Goal: Check status: Check status

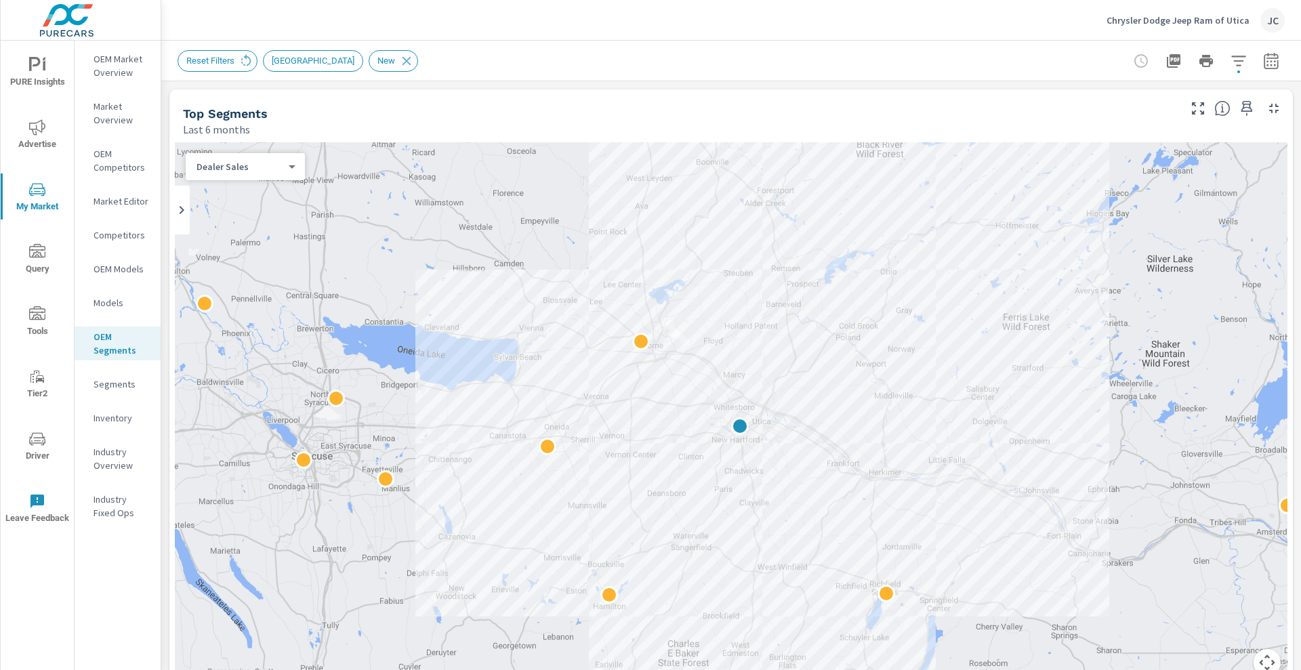
scroll to position [424, 0]
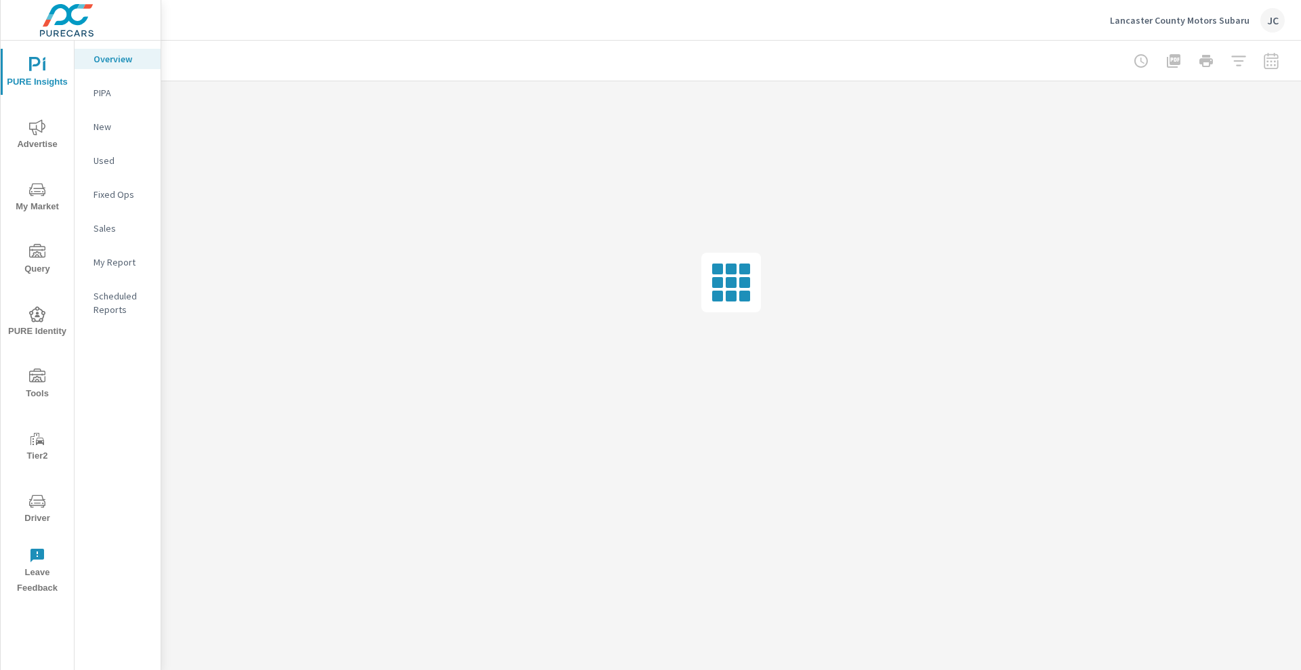
click at [1159, 25] on p "Lancaster County Motors Subaru" at bounding box center [1180, 20] width 140 height 12
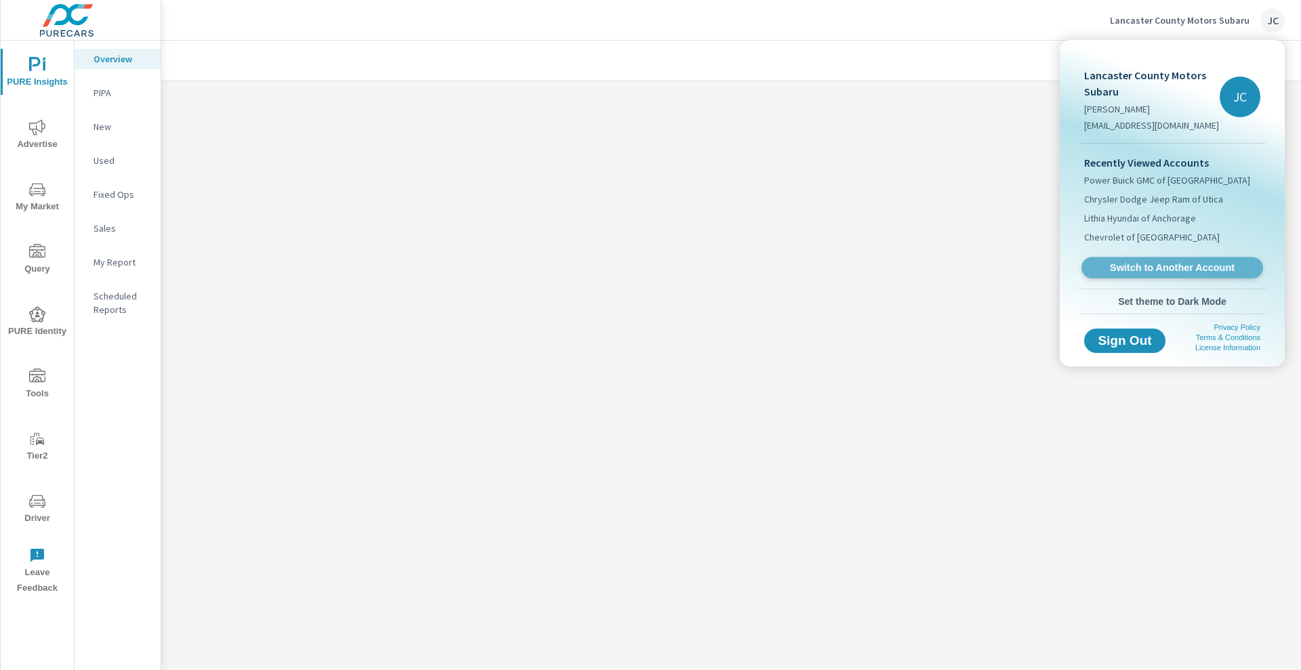
click at [1168, 277] on link "Switch to Another Account" at bounding box center [1173, 268] width 182 height 21
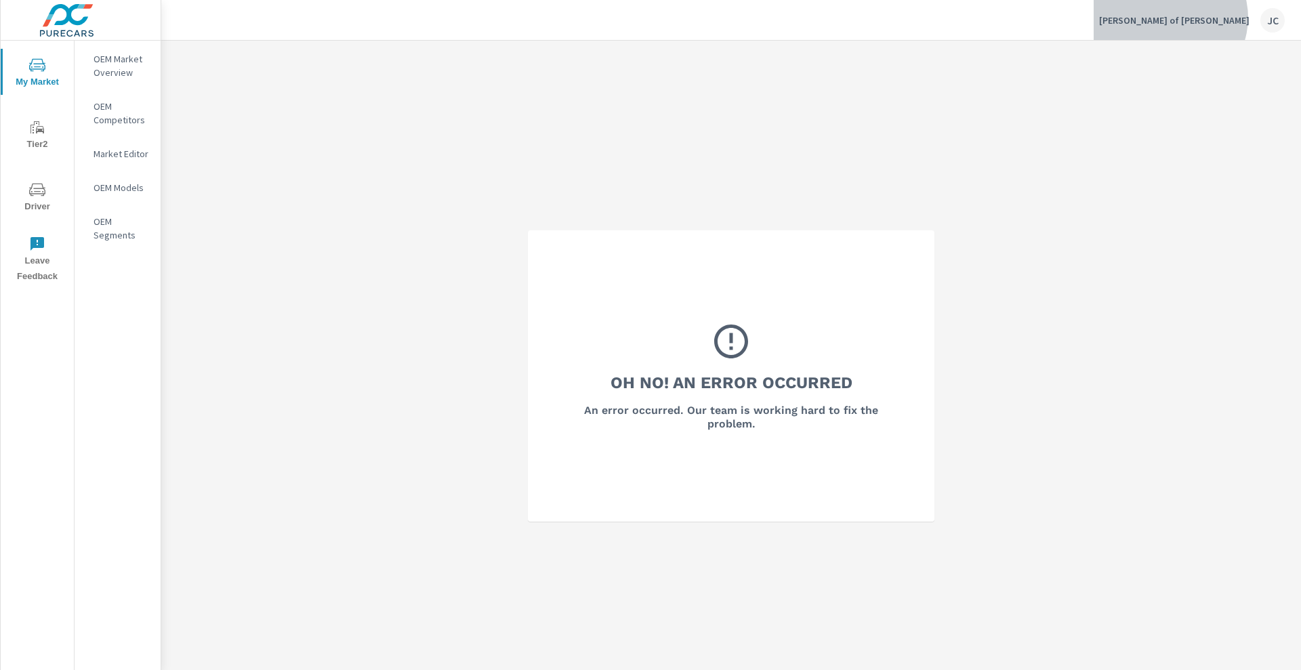
click at [1229, 18] on p "[PERSON_NAME] of [PERSON_NAME]" at bounding box center [1174, 20] width 150 height 12
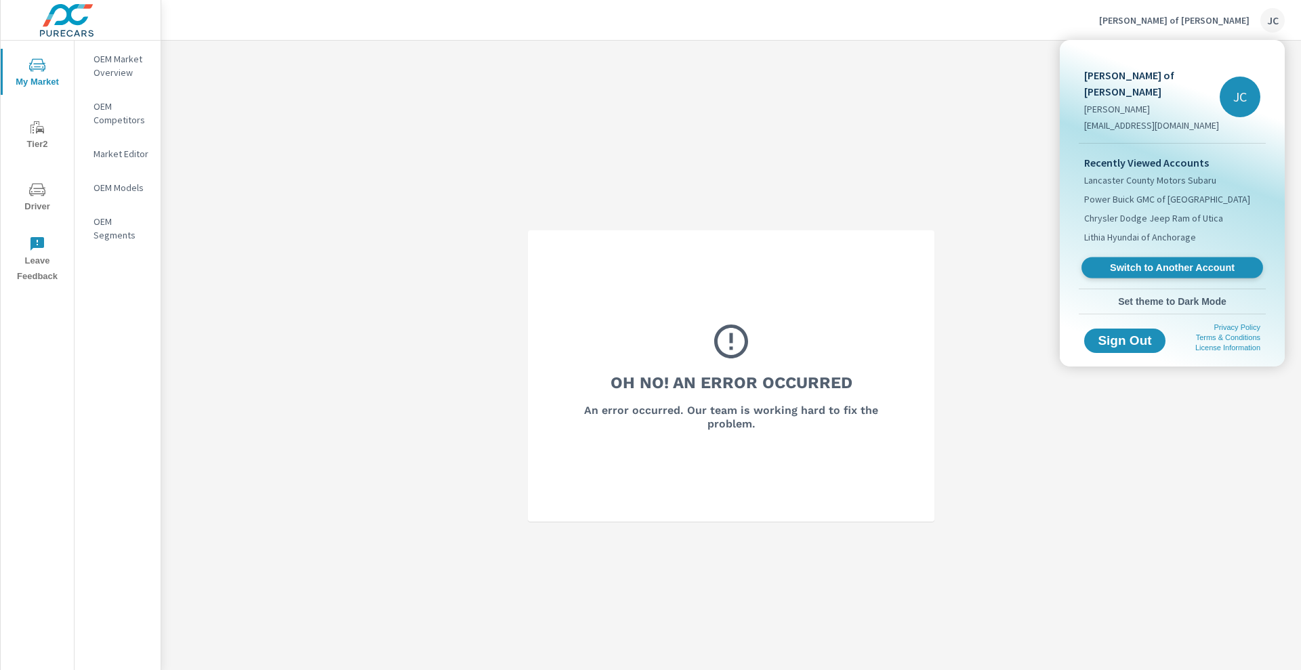
click at [1162, 262] on span "Switch to Another Account" at bounding box center [1172, 268] width 166 height 13
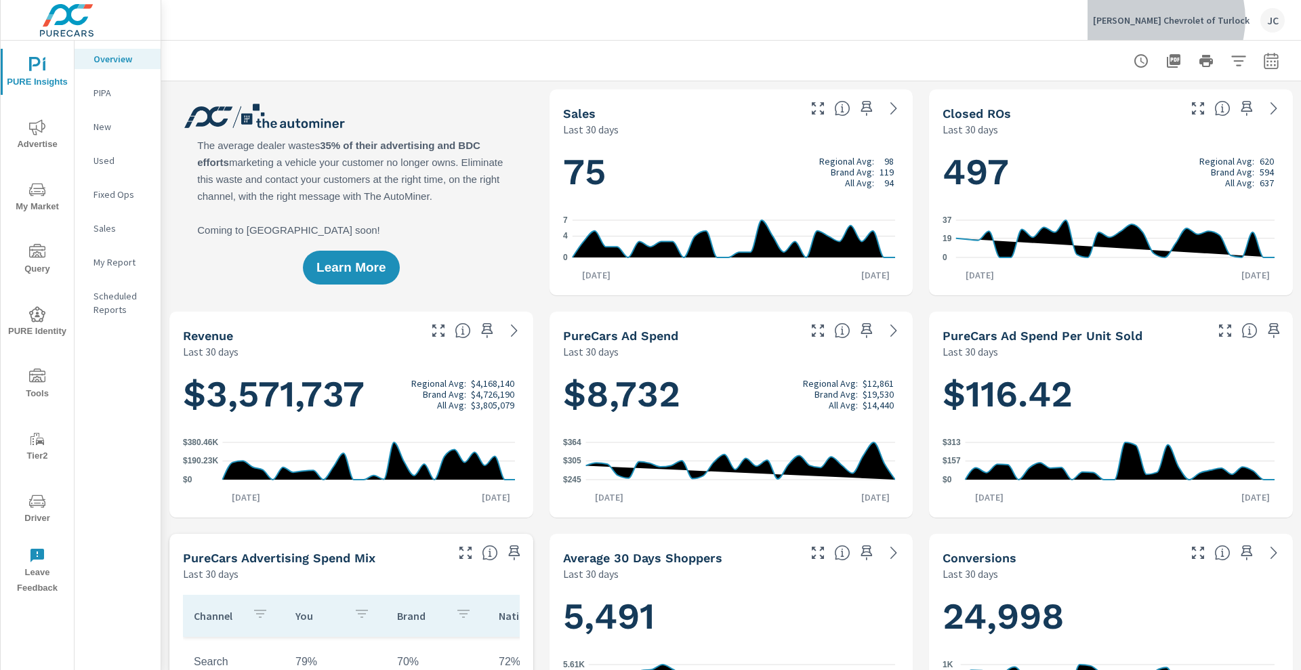
click at [1200, 19] on p "[PERSON_NAME] Chevrolet of Turlock" at bounding box center [1171, 20] width 157 height 12
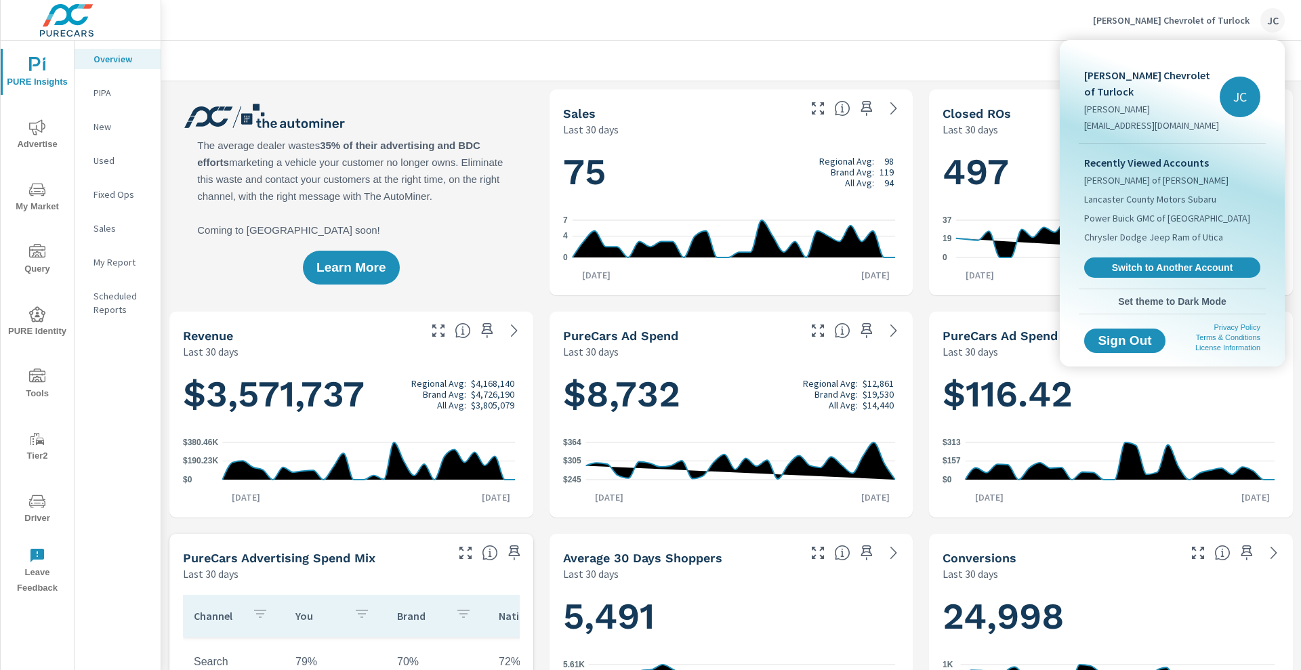
click at [317, 26] on div at bounding box center [650, 335] width 1301 height 670
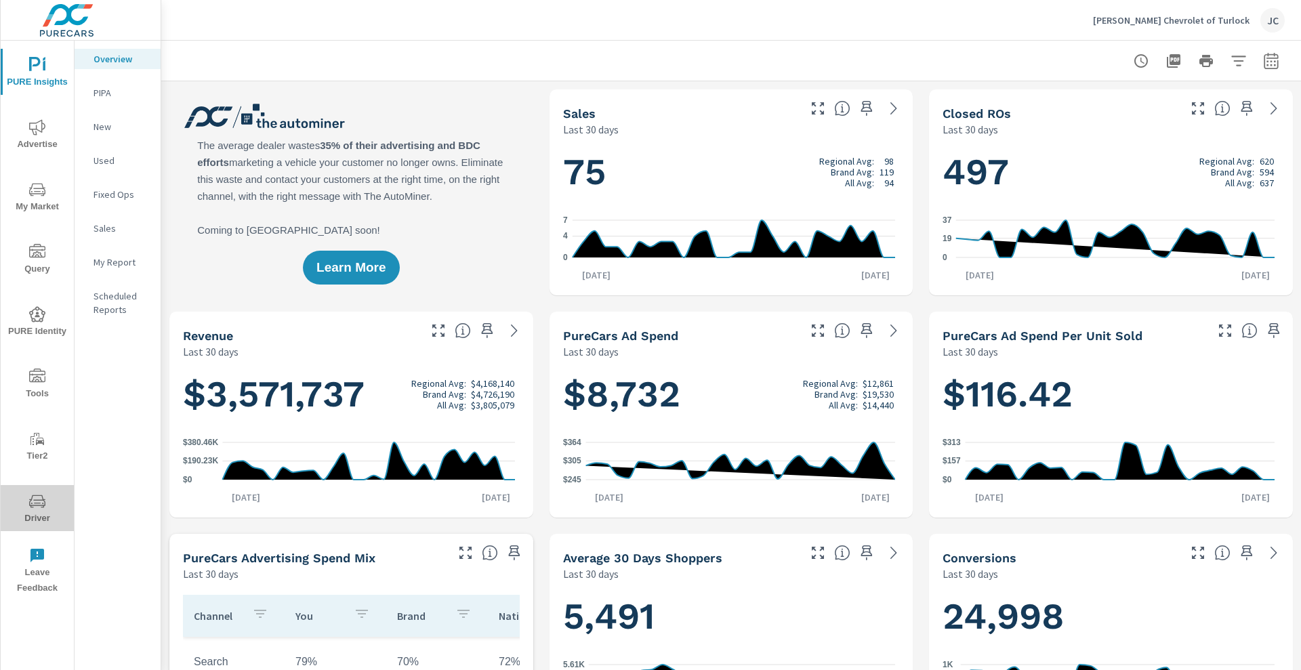
click at [43, 499] on icon "nav menu" at bounding box center [37, 501] width 16 height 13
click at [29, 192] on icon "nav menu" at bounding box center [37, 190] width 16 height 16
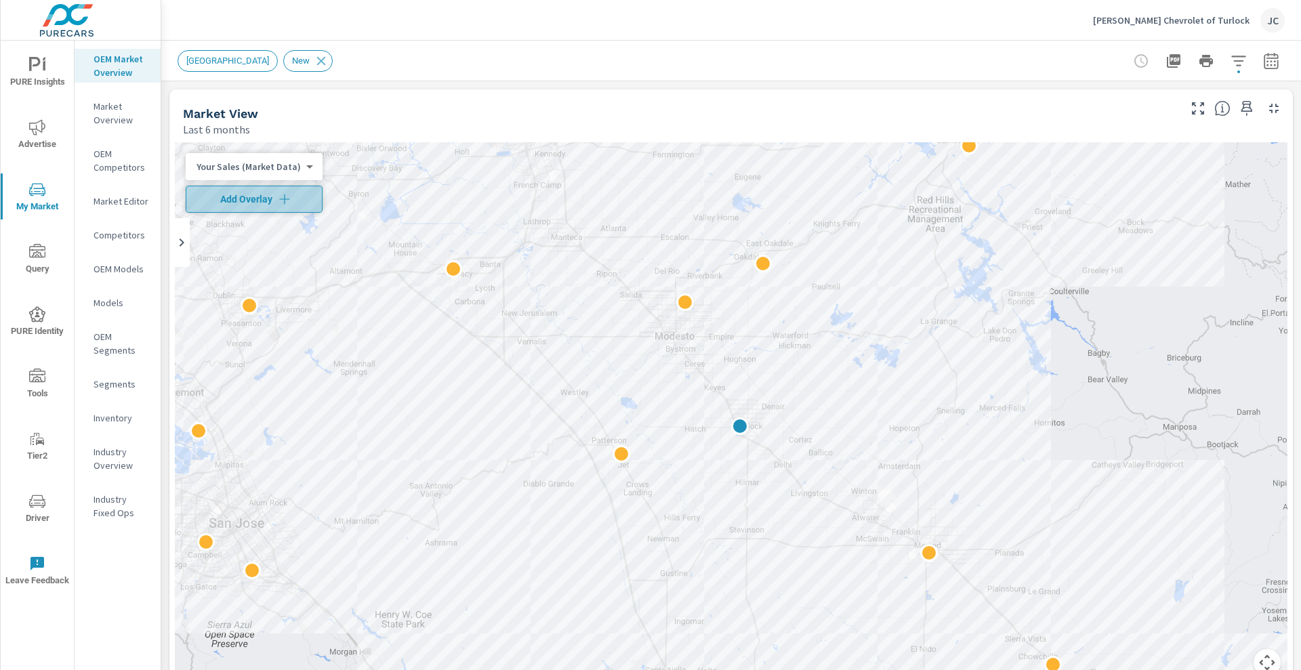
click at [279, 205] on icon "button" at bounding box center [285, 199] width 14 height 14
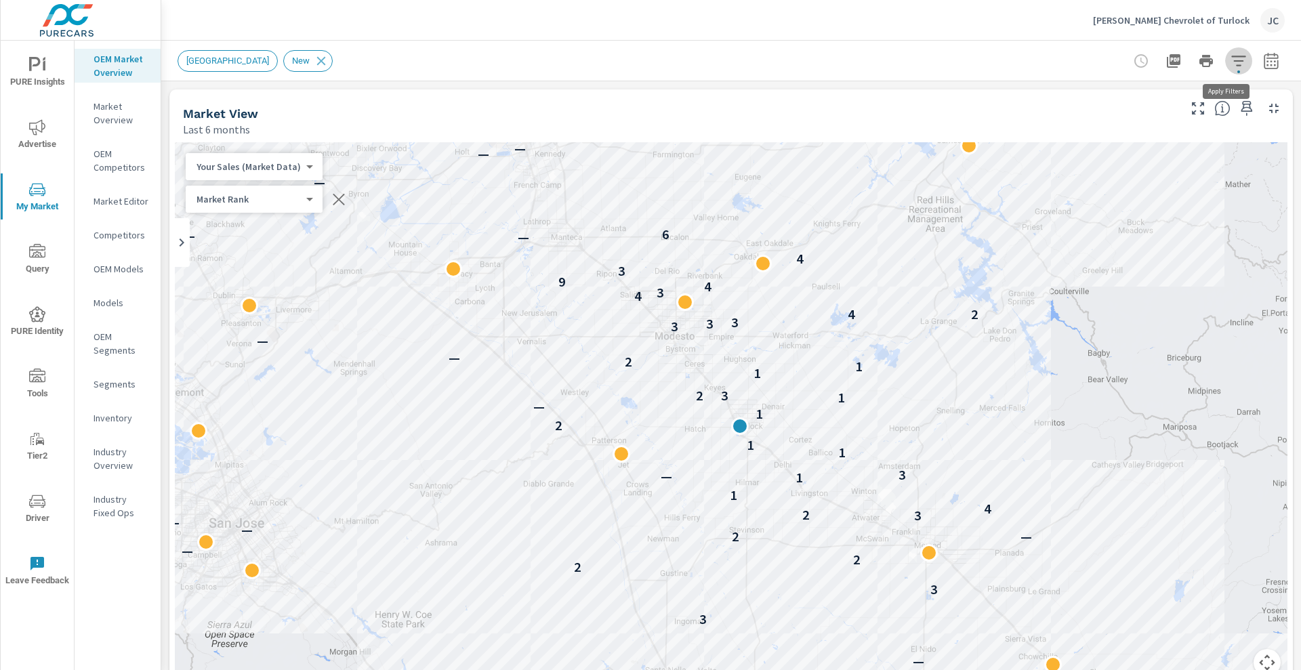
click at [1231, 65] on icon "button" at bounding box center [1238, 61] width 14 height 10
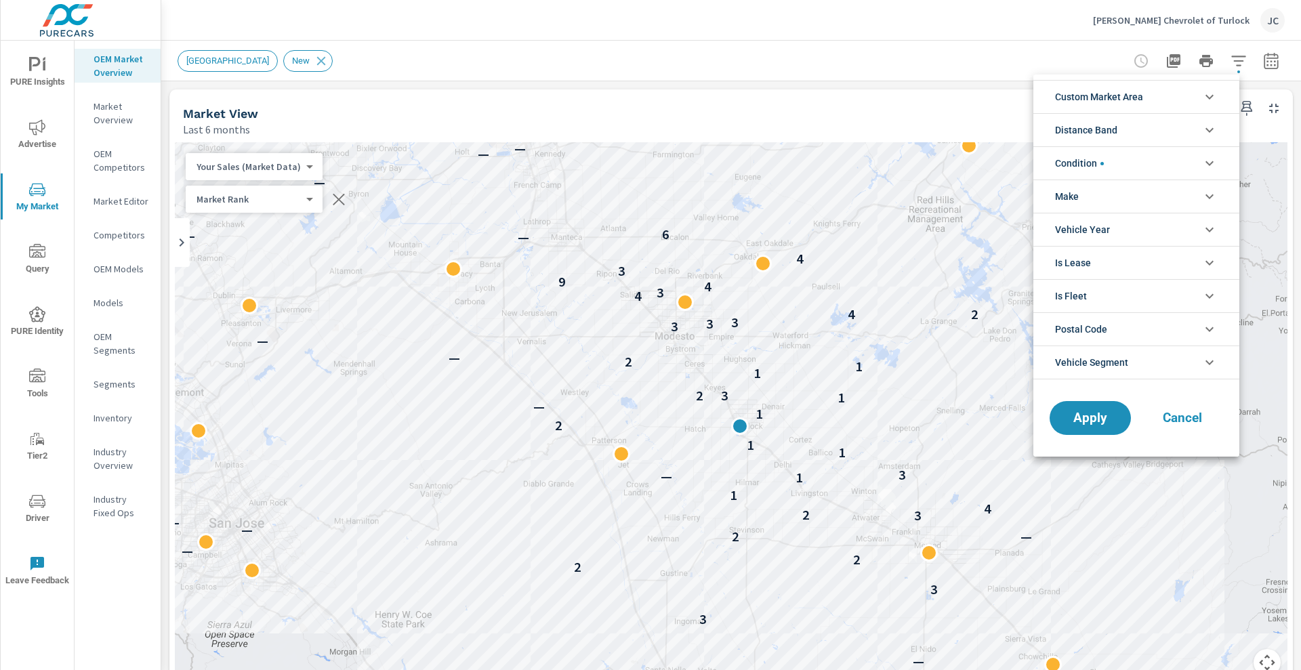
click at [1164, 164] on li "Condition" at bounding box center [1137, 162] width 206 height 33
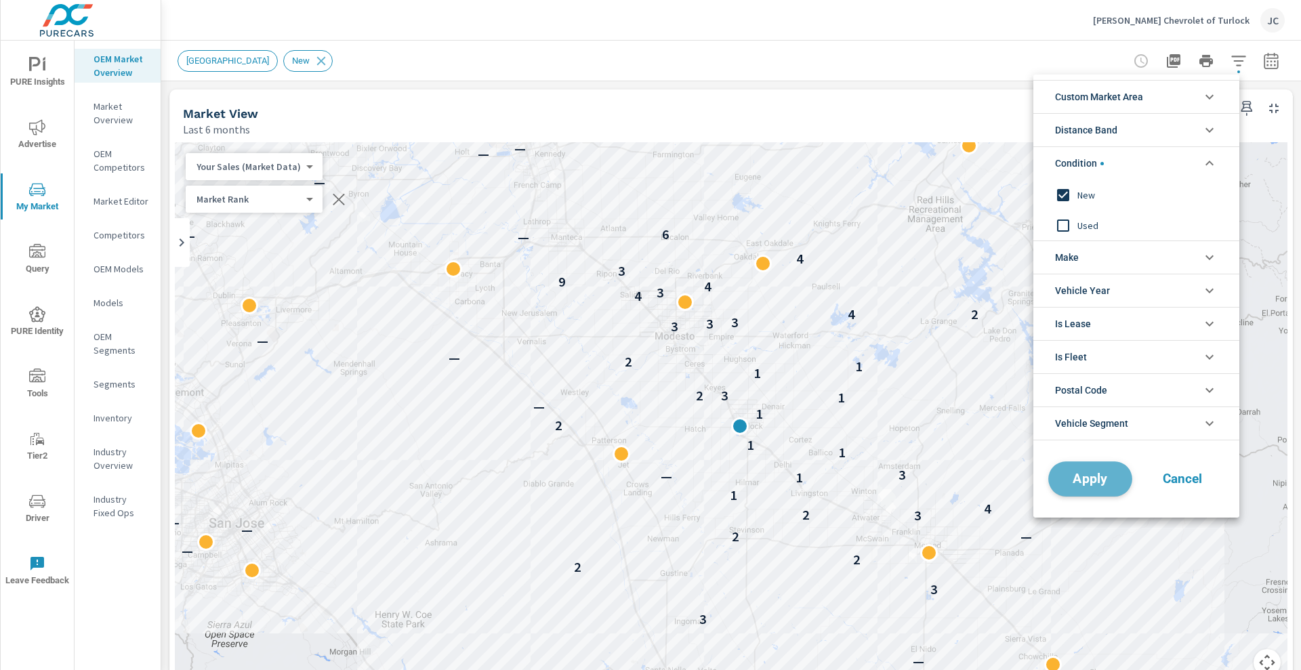
click at [1109, 470] on button "Apply" at bounding box center [1090, 479] width 84 height 35
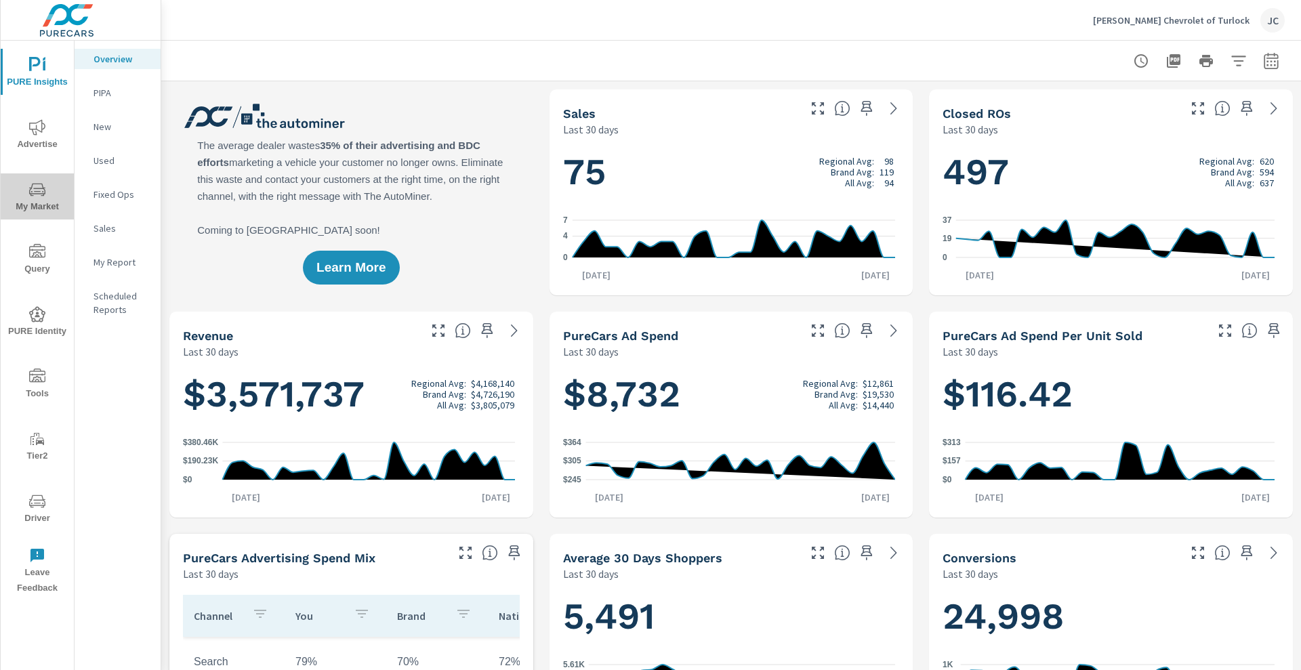
click at [53, 197] on span "My Market" at bounding box center [37, 198] width 65 height 33
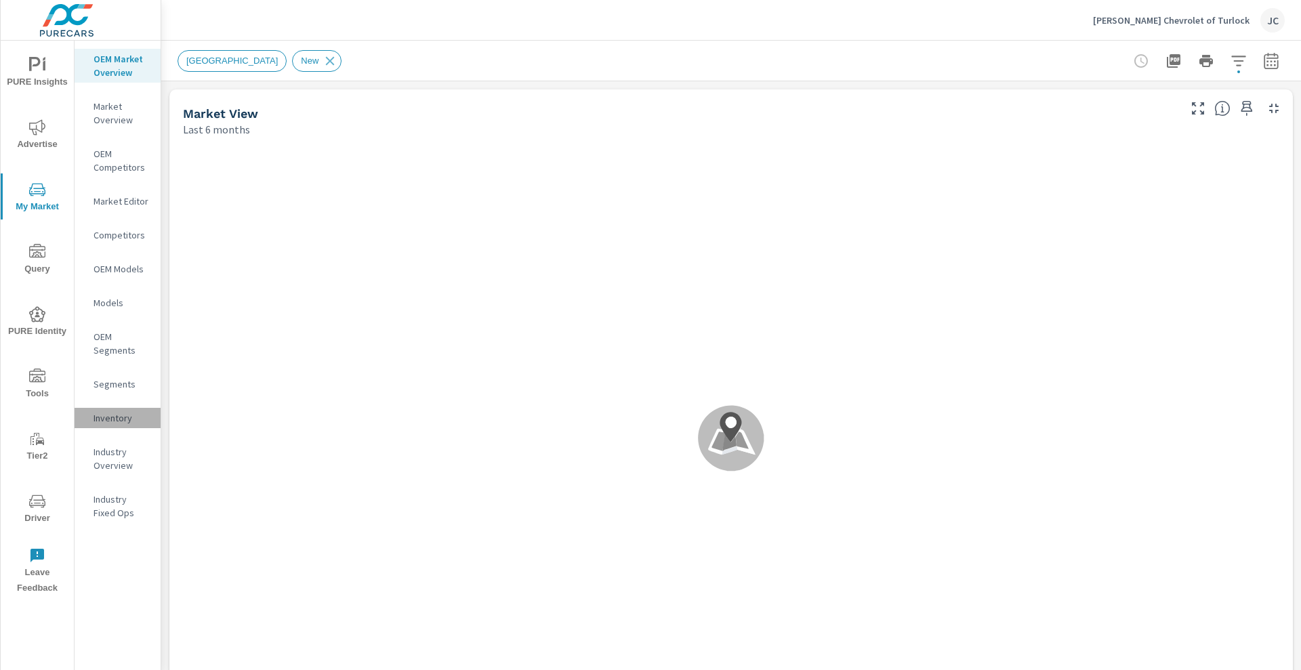
click at [123, 415] on p "Inventory" at bounding box center [122, 418] width 56 height 14
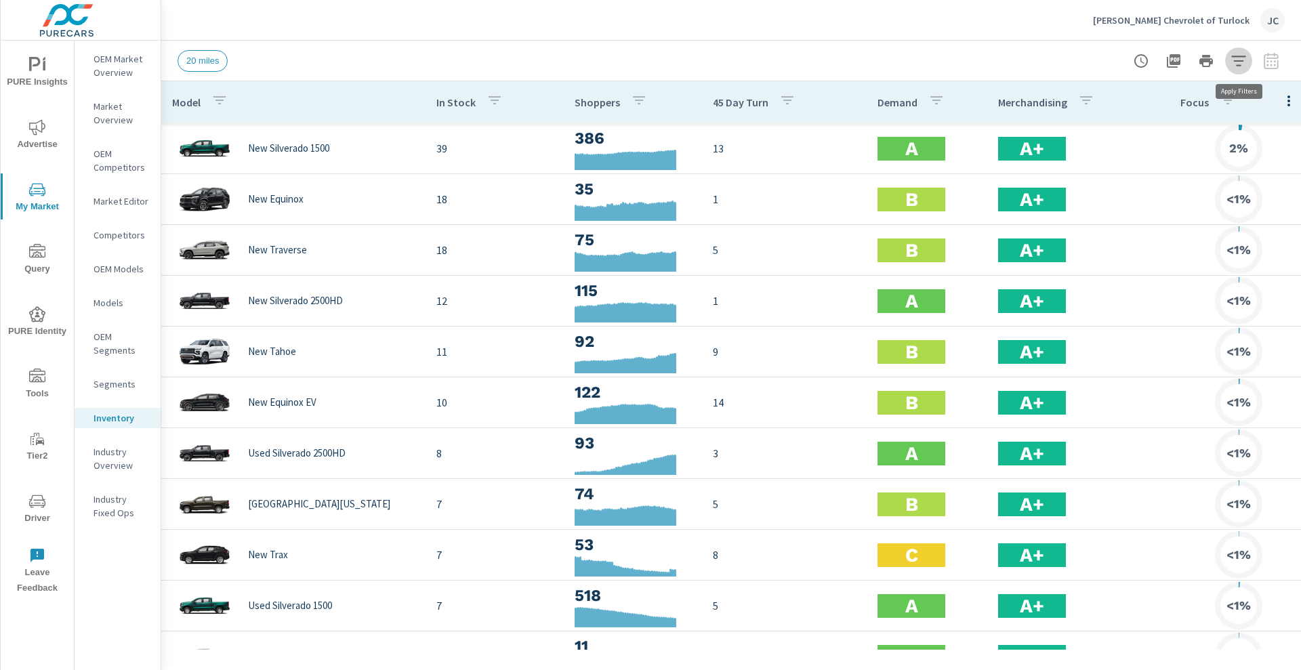
click at [1246, 56] on icon "button" at bounding box center [1239, 61] width 16 height 16
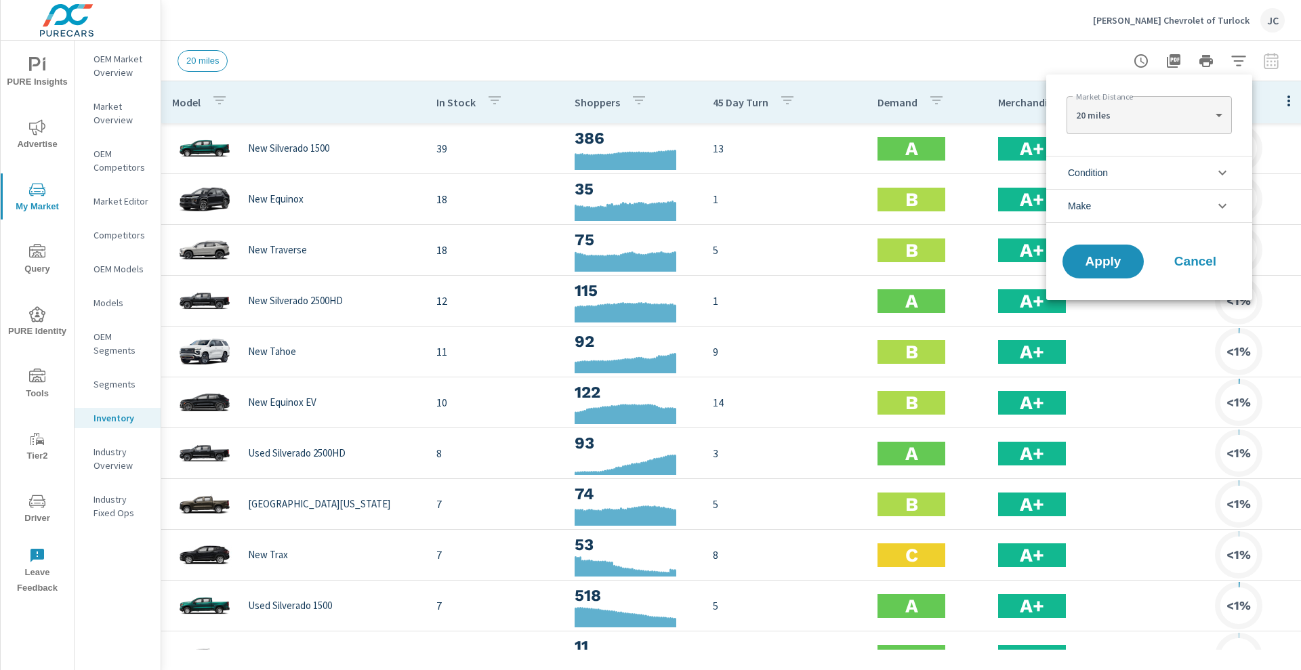
click at [1206, 175] on li "Condition" at bounding box center [1149, 172] width 206 height 33
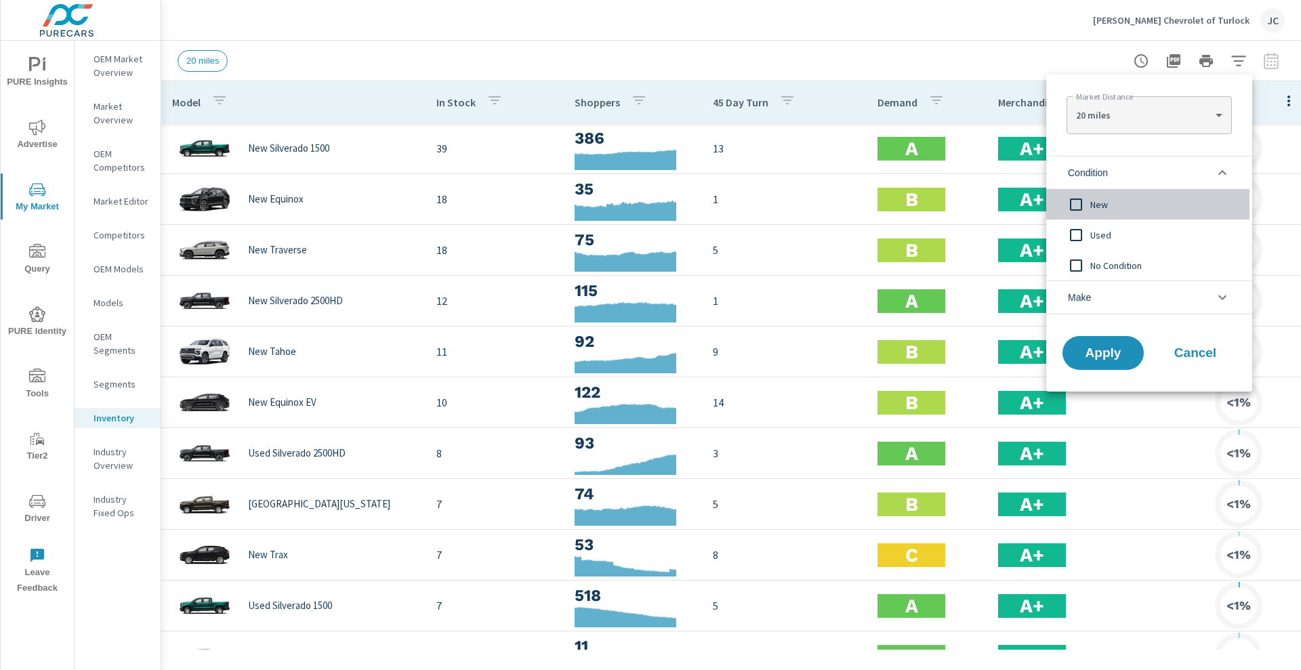
click at [1070, 201] on input "filter options" at bounding box center [1076, 204] width 28 height 28
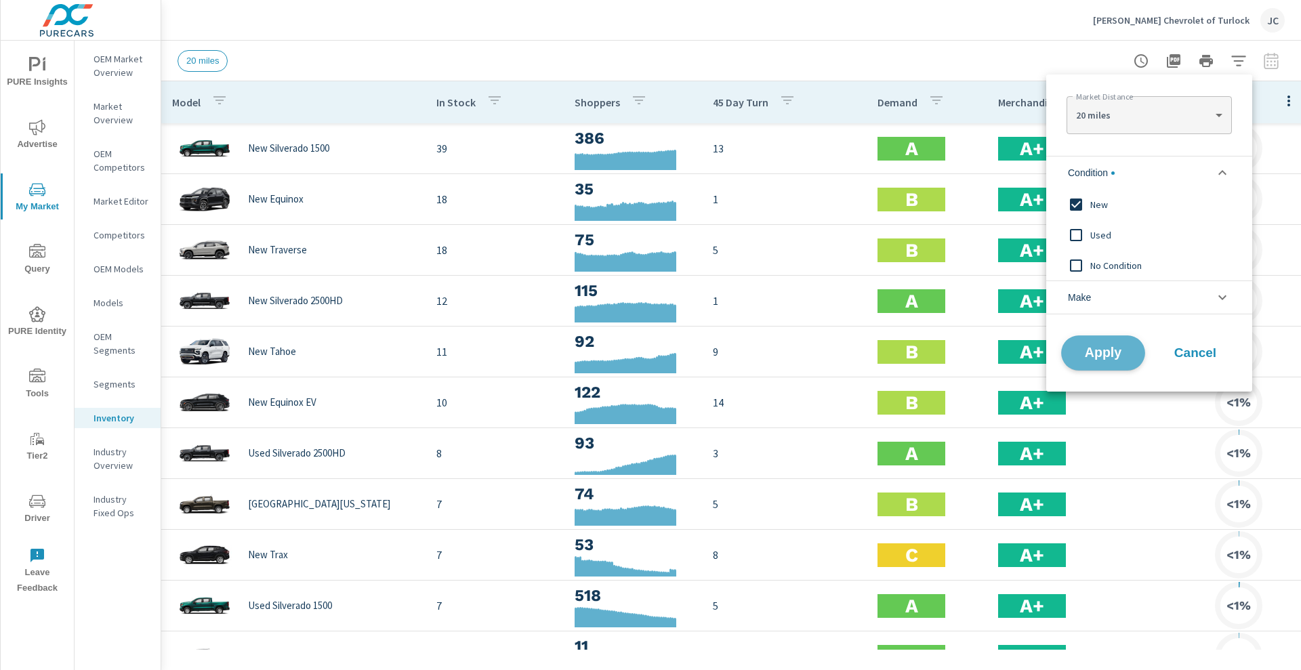
click at [1093, 352] on span "Apply" at bounding box center [1104, 353] width 56 height 13
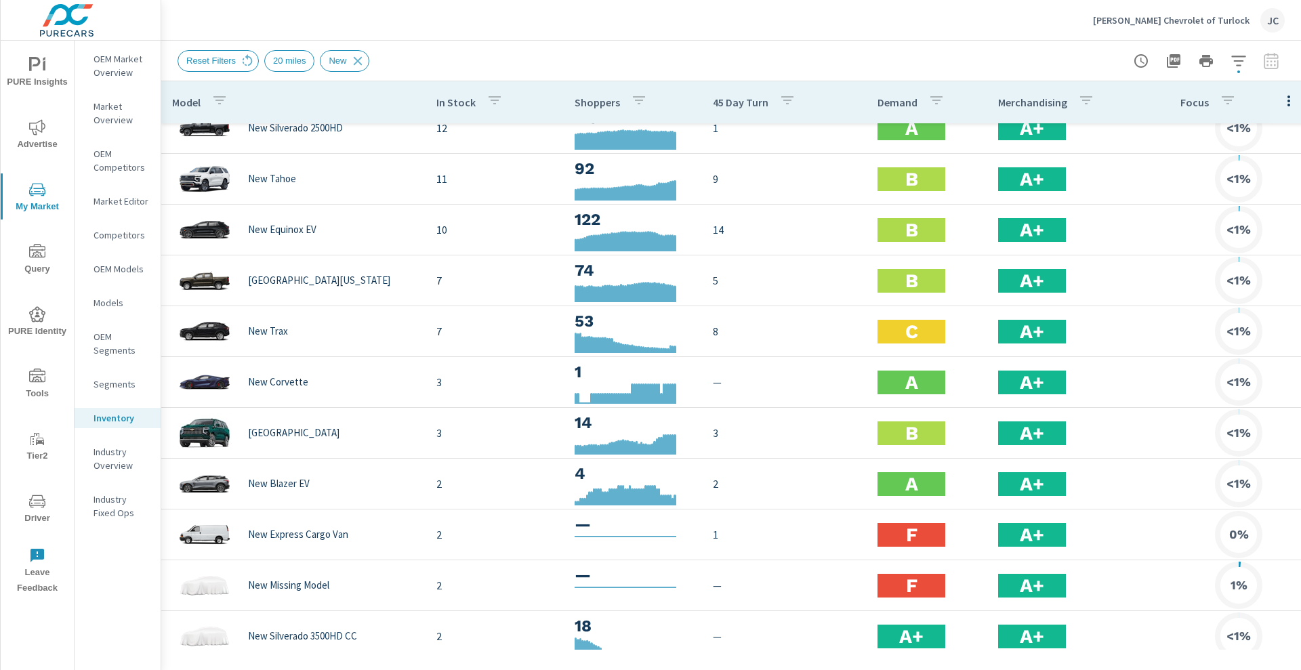
scroll to position [68, 0]
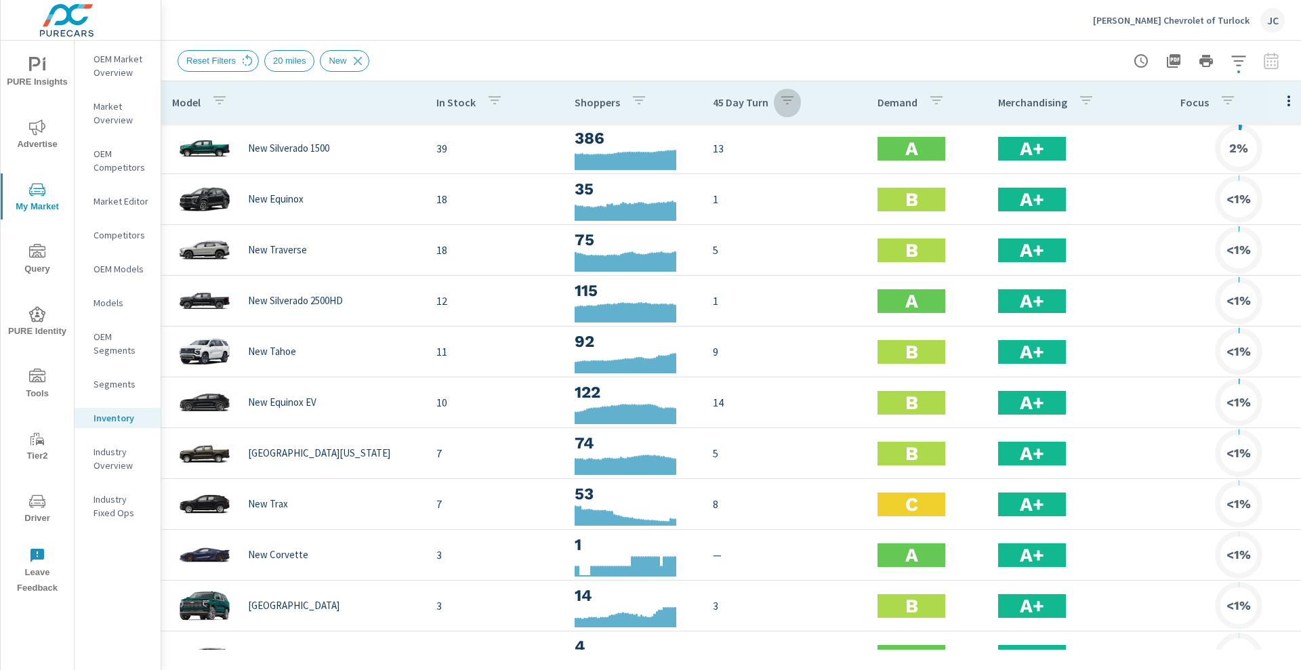
click at [781, 101] on icon "button" at bounding box center [787, 100] width 16 height 16
click at [767, 311] on div at bounding box center [650, 335] width 1301 height 670
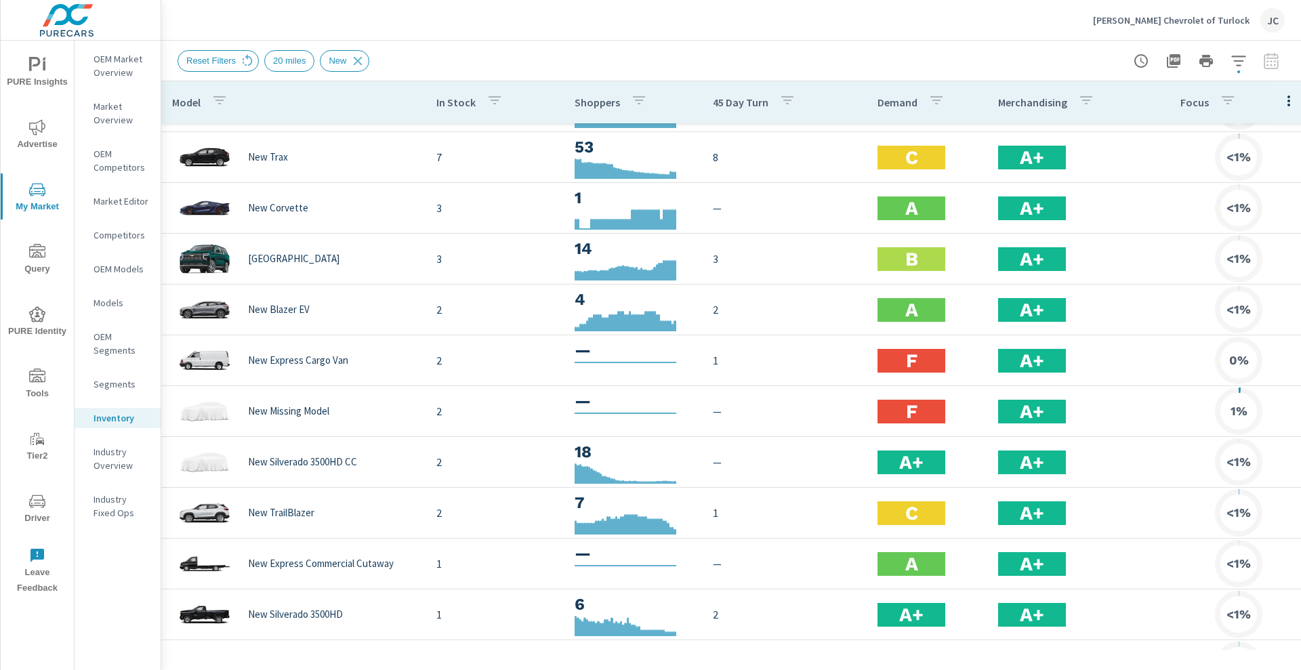
scroll to position [411, 0]
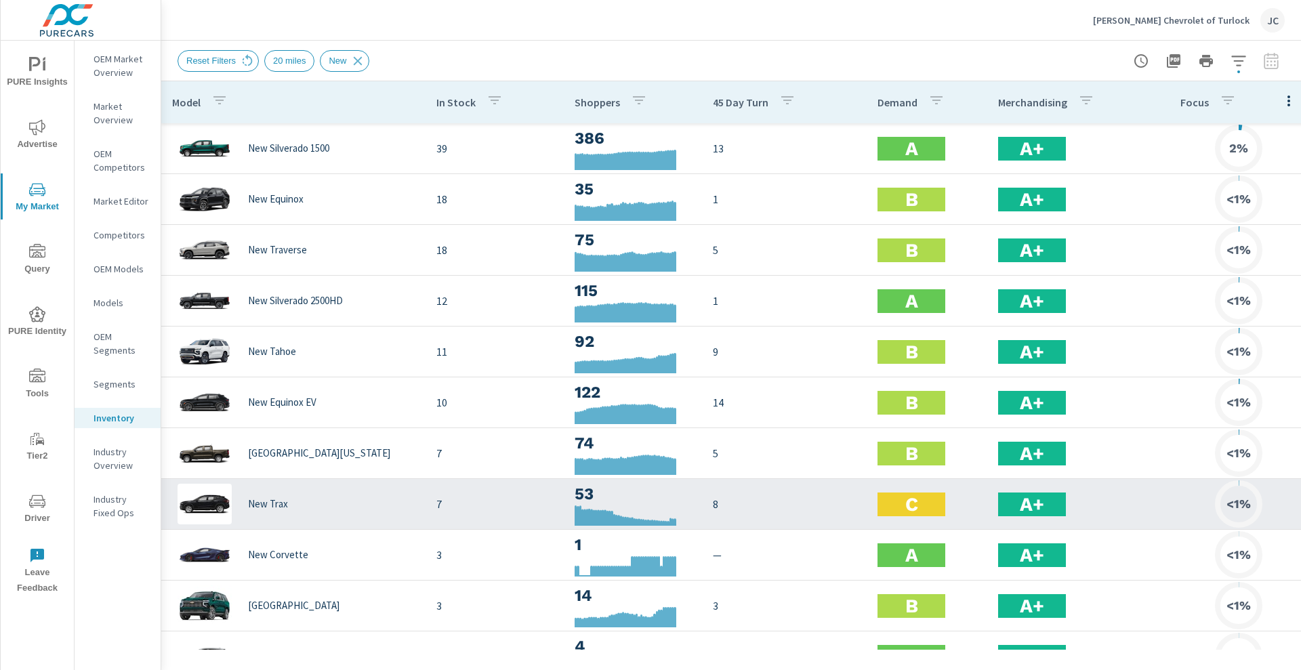
click at [769, 497] on p "8" at bounding box center [784, 504] width 143 height 16
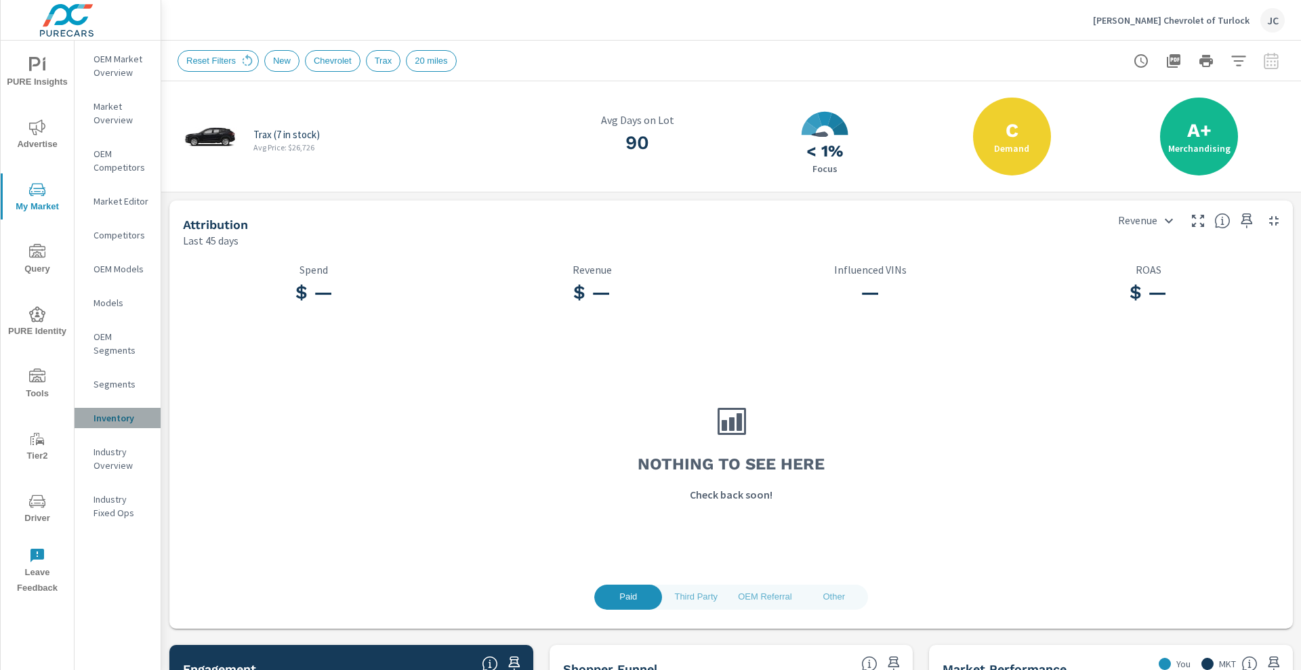
click at [101, 413] on p "Inventory" at bounding box center [122, 418] width 56 height 14
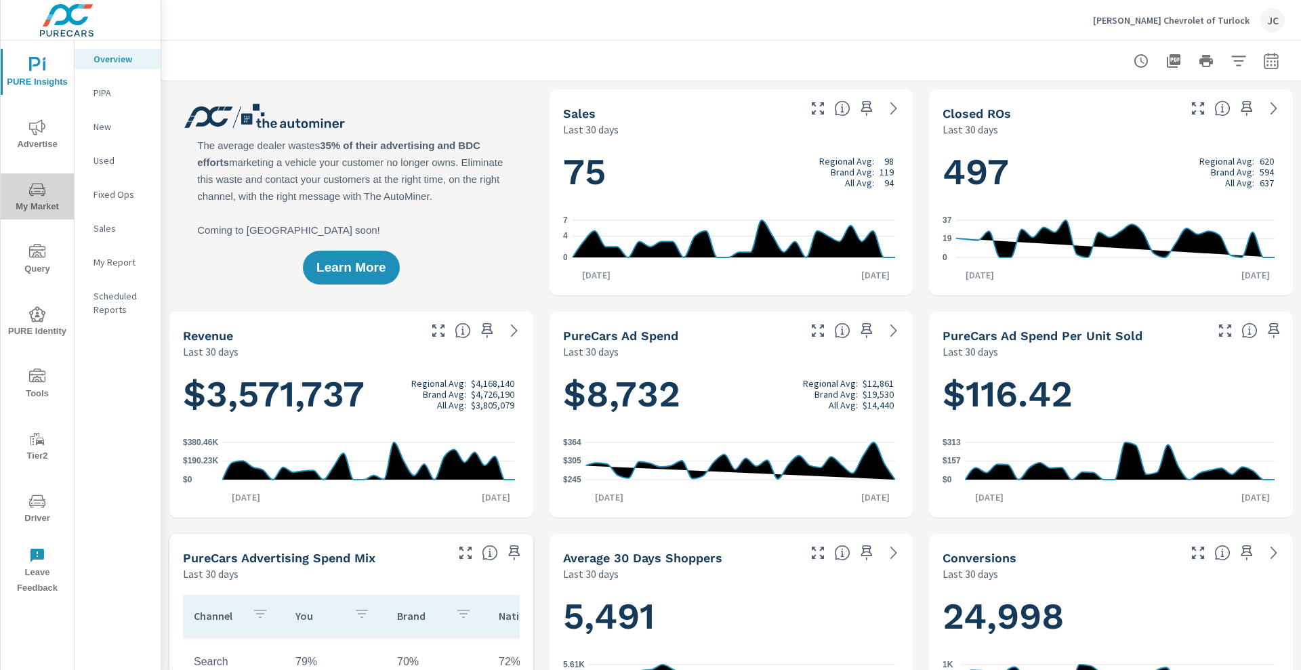
click at [49, 192] on span "My Market" at bounding box center [37, 198] width 65 height 33
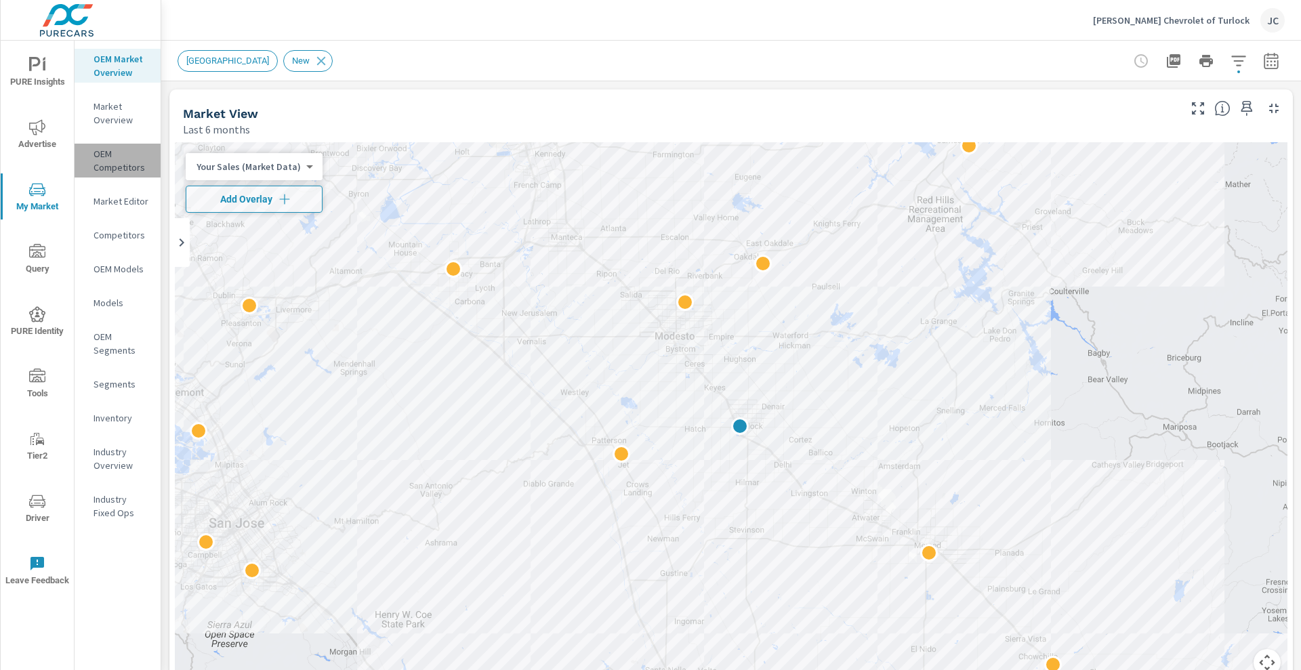
click at [136, 153] on p "OEM Competitors" at bounding box center [122, 160] width 56 height 27
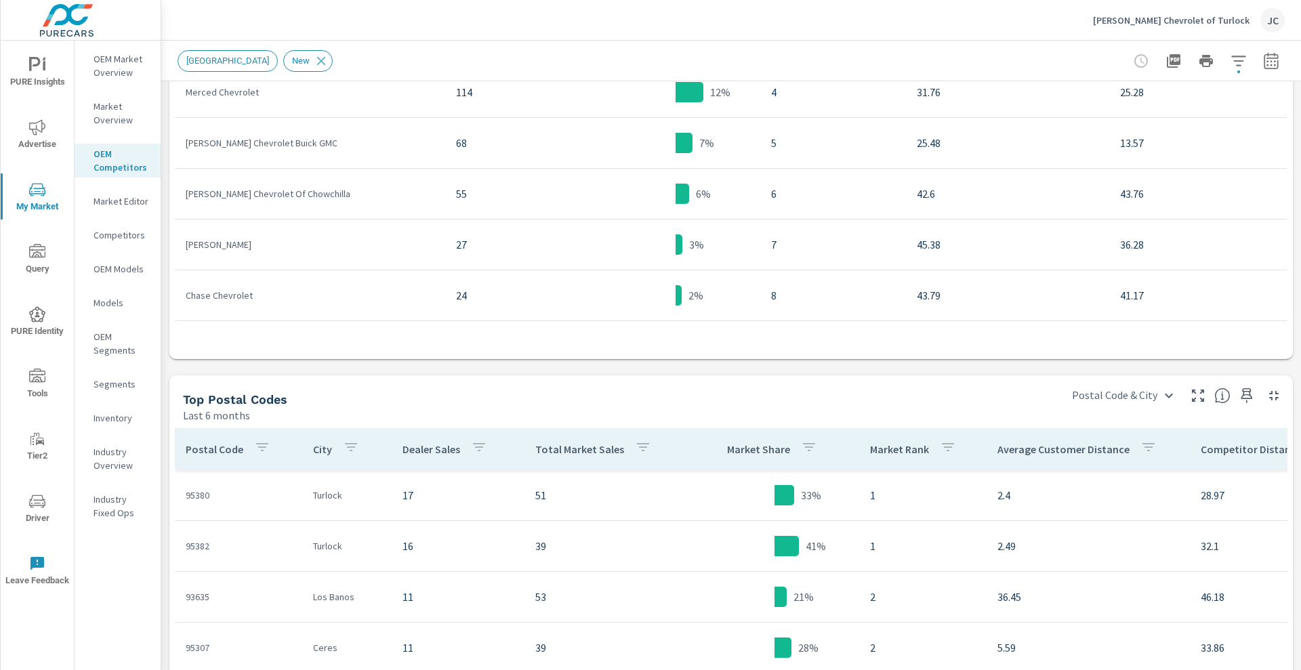
scroll to position [800, 0]
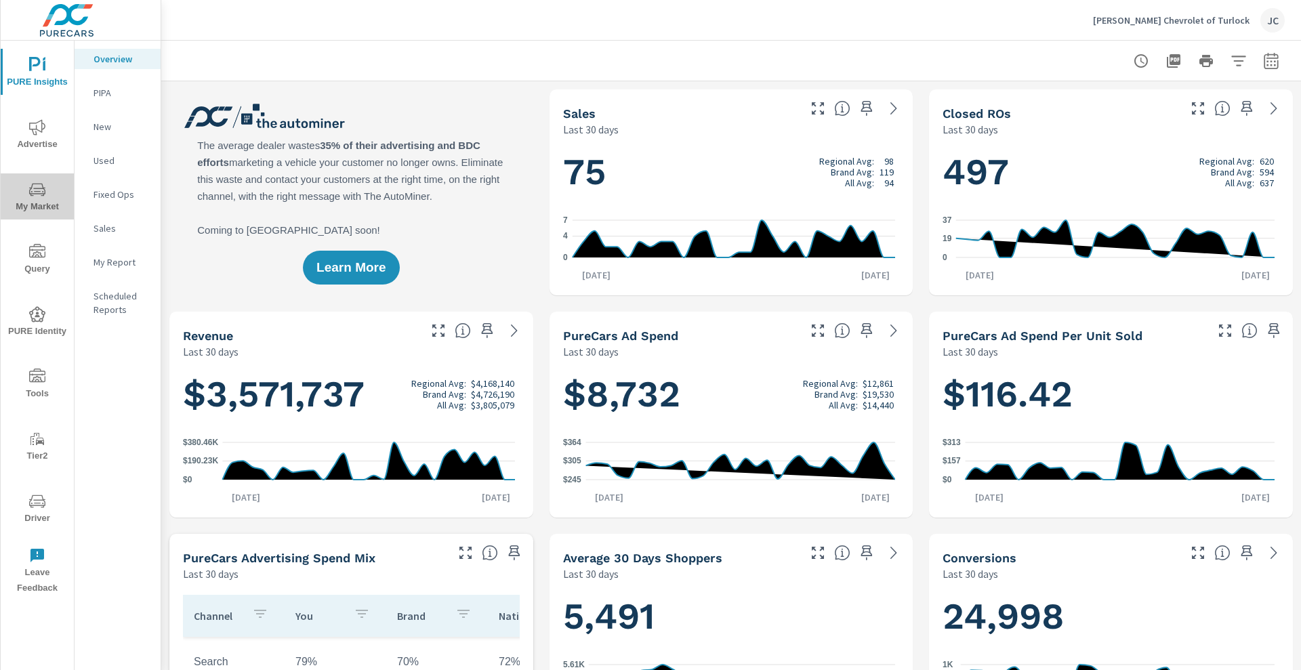
click at [43, 187] on icon "nav menu" at bounding box center [37, 189] width 16 height 13
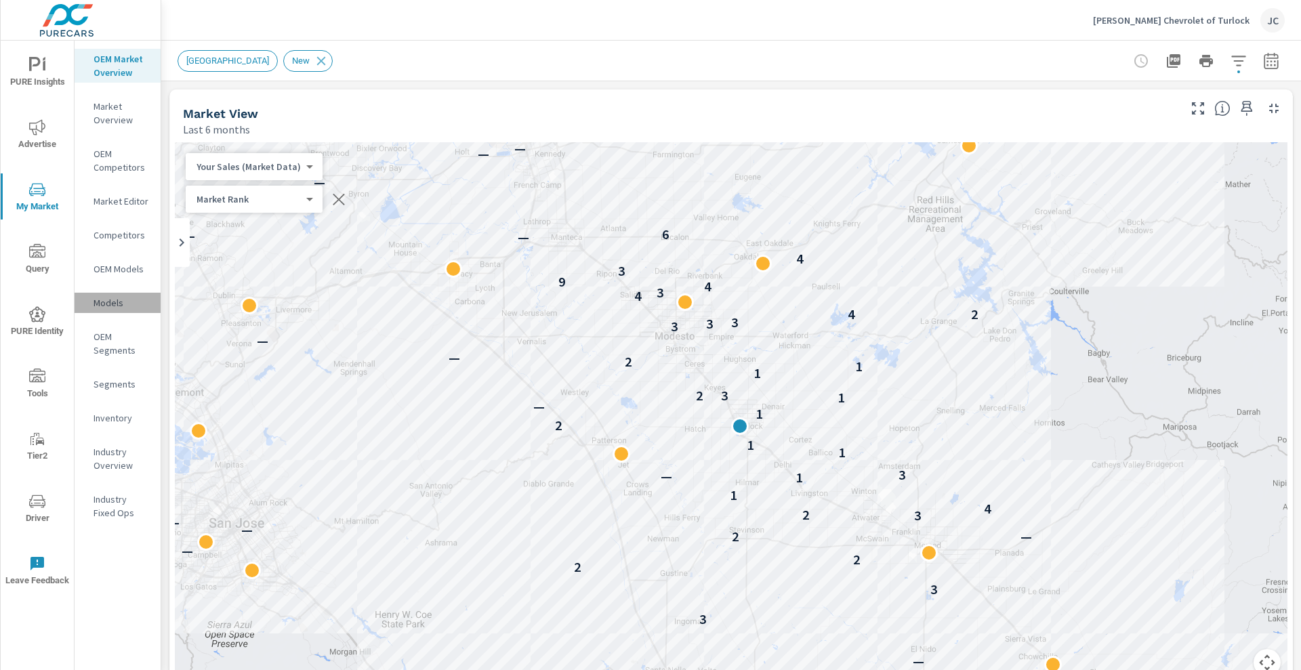
click at [119, 308] on p "Models" at bounding box center [122, 303] width 56 height 14
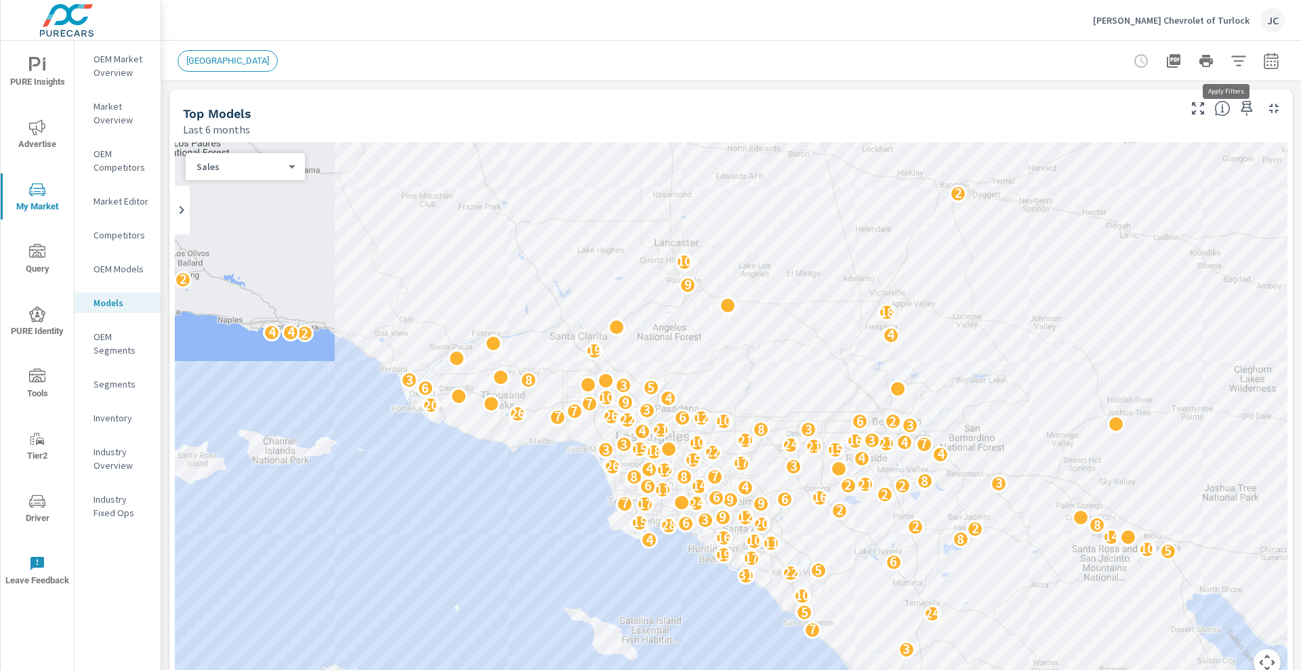
click at [1231, 62] on icon "button" at bounding box center [1239, 61] width 16 height 16
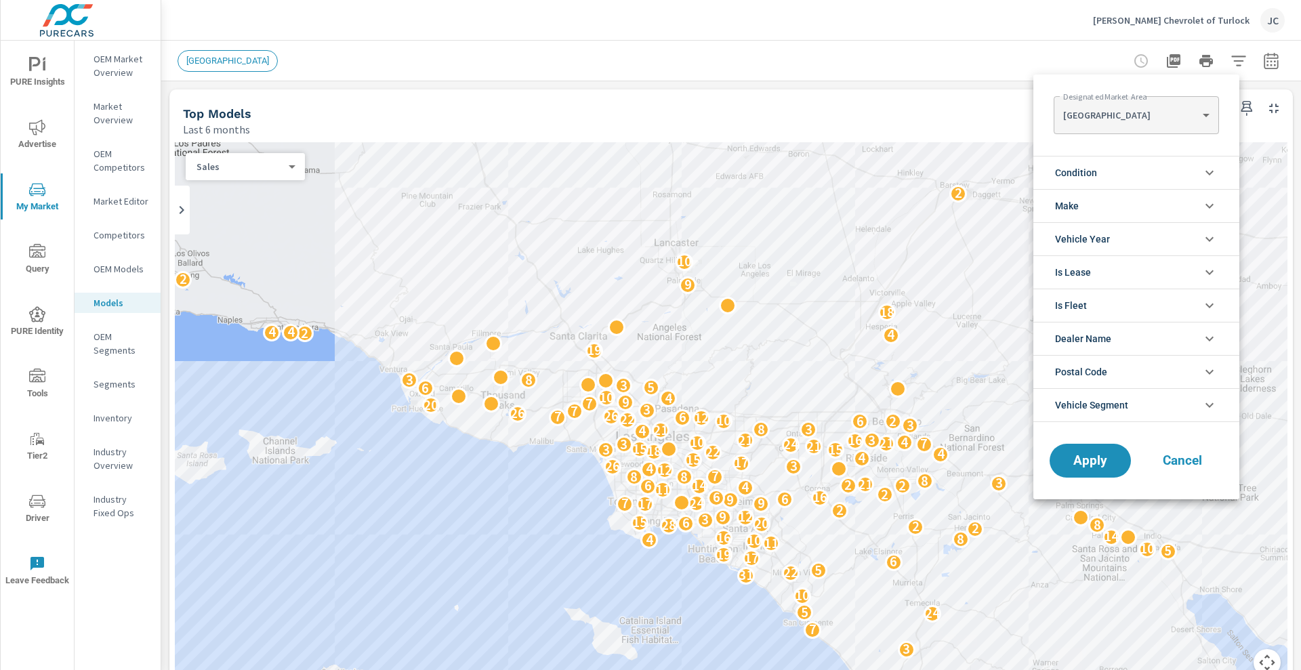
click at [1211, 175] on icon "filter options" at bounding box center [1210, 173] width 16 height 16
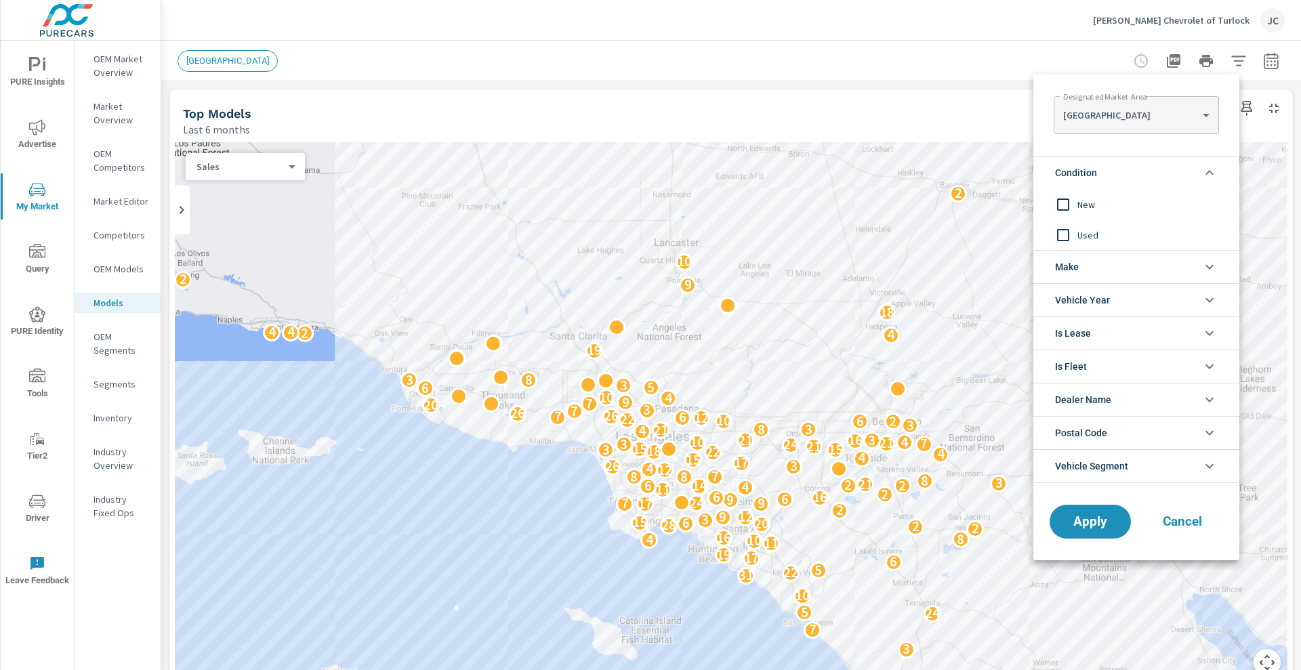
click at [1068, 199] on input "filter options" at bounding box center [1063, 204] width 28 height 28
click at [1147, 267] on li "Make" at bounding box center [1137, 266] width 206 height 33
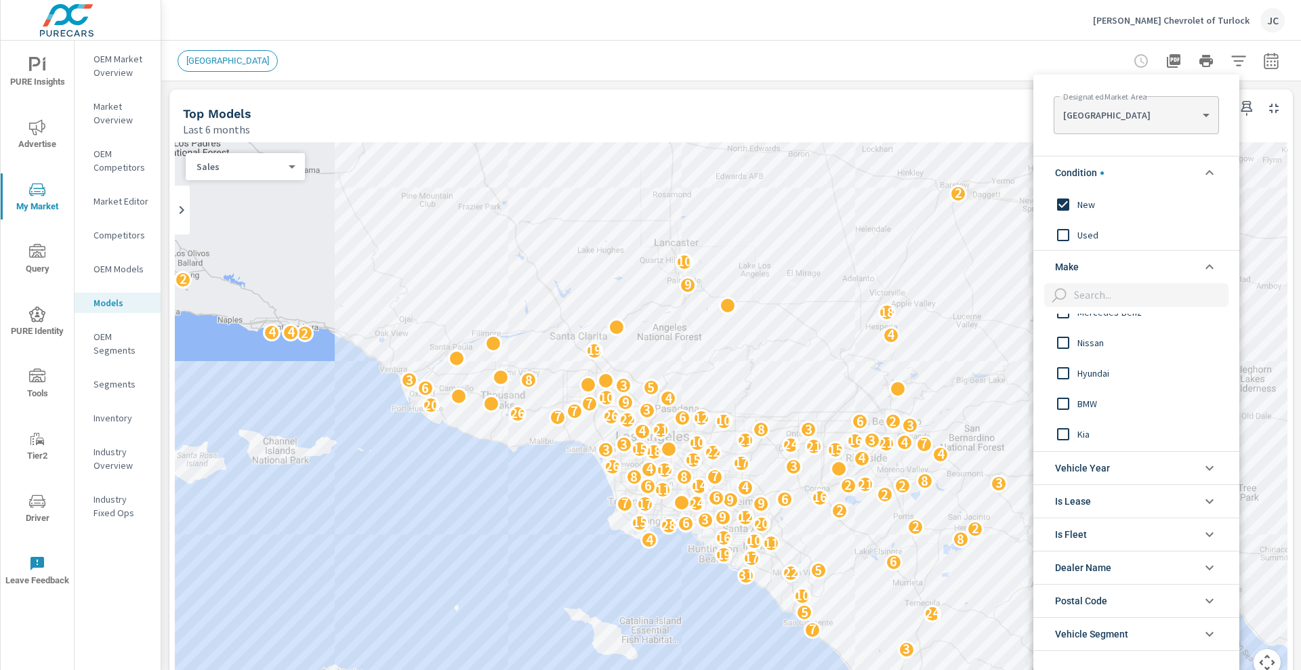
scroll to position [85, 0]
click at [1061, 363] on input "filter options" at bounding box center [1063, 366] width 28 height 28
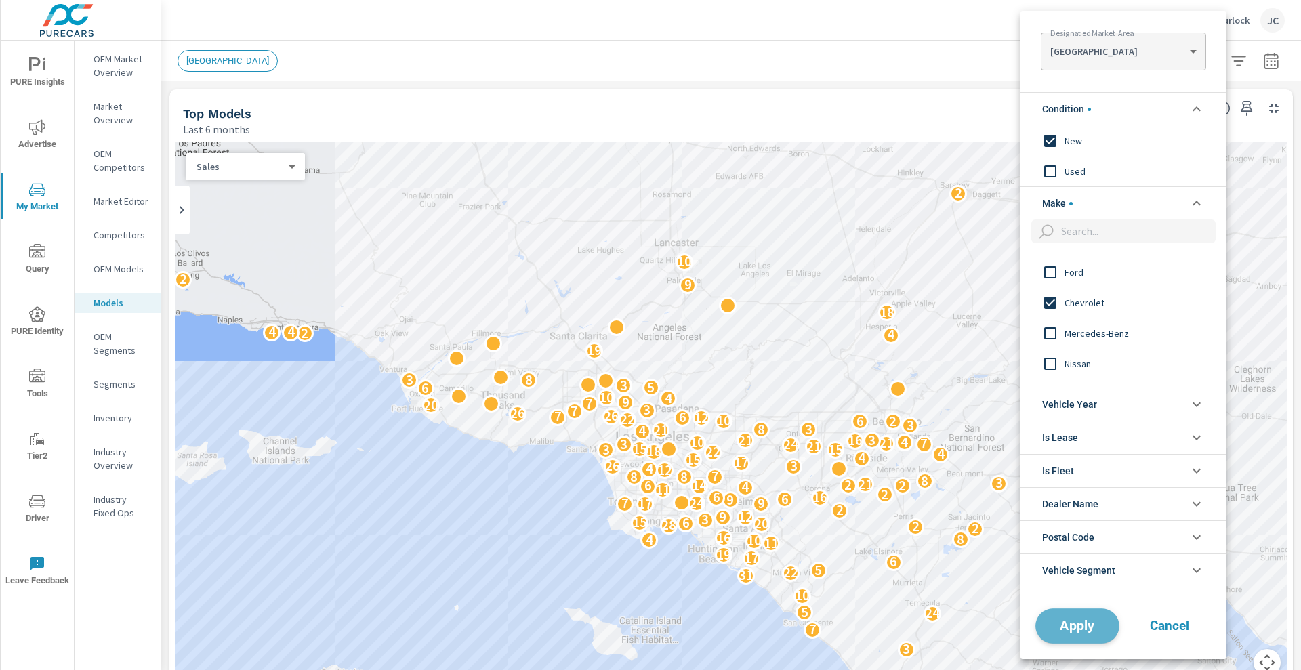
click at [1085, 622] on span "Apply" at bounding box center [1078, 625] width 56 height 13
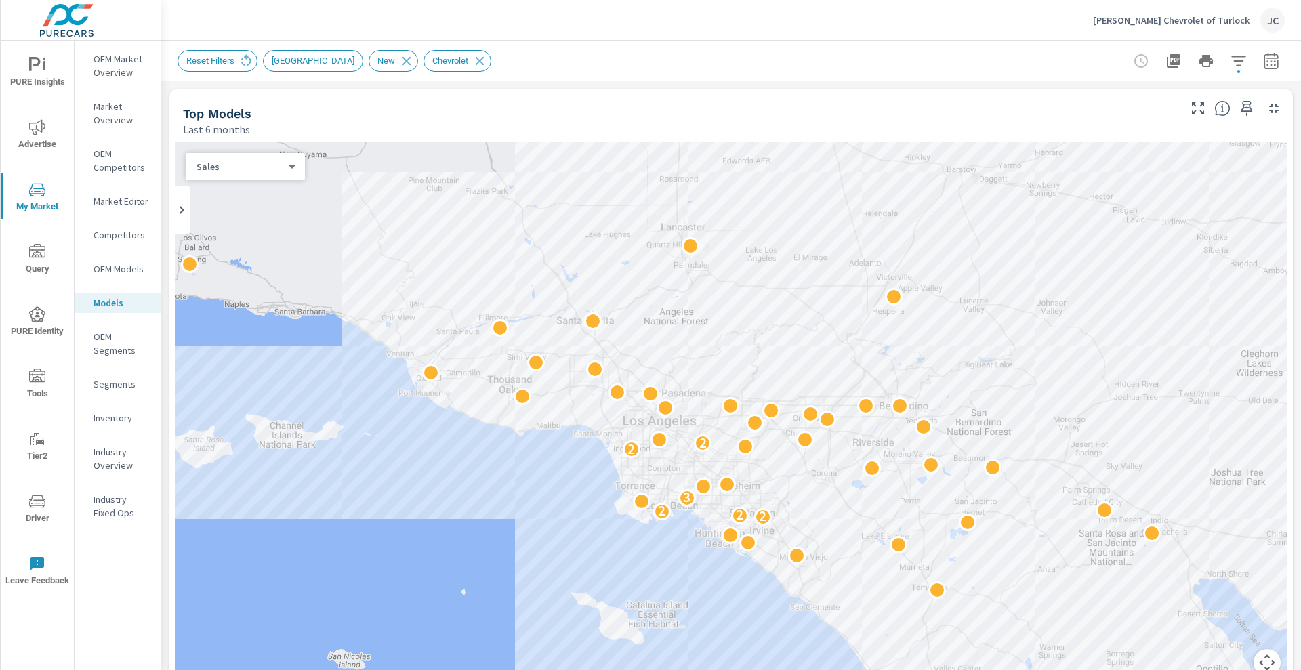
click at [321, 62] on span "LOS ANGELES" at bounding box center [313, 61] width 99 height 10
click at [270, 60] on span "LOS ANGELES" at bounding box center [313, 61] width 99 height 10
click at [241, 62] on icon at bounding box center [246, 60] width 10 height 12
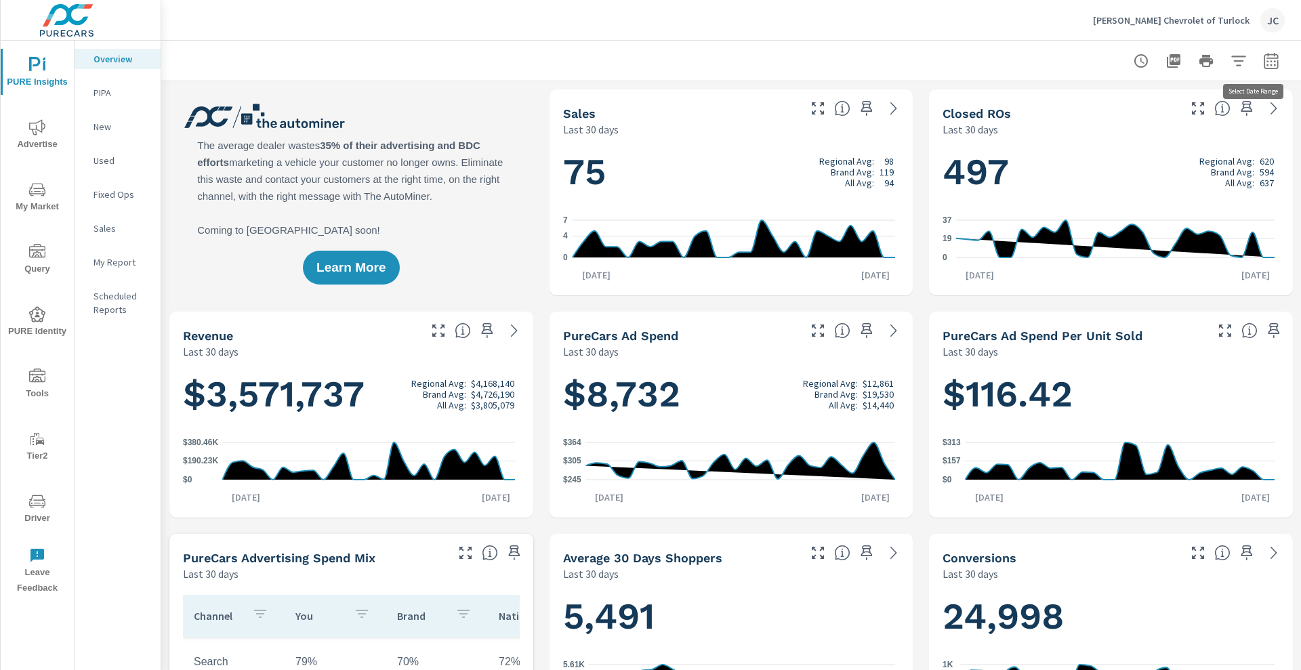
click at [1263, 63] on icon "button" at bounding box center [1271, 61] width 16 height 16
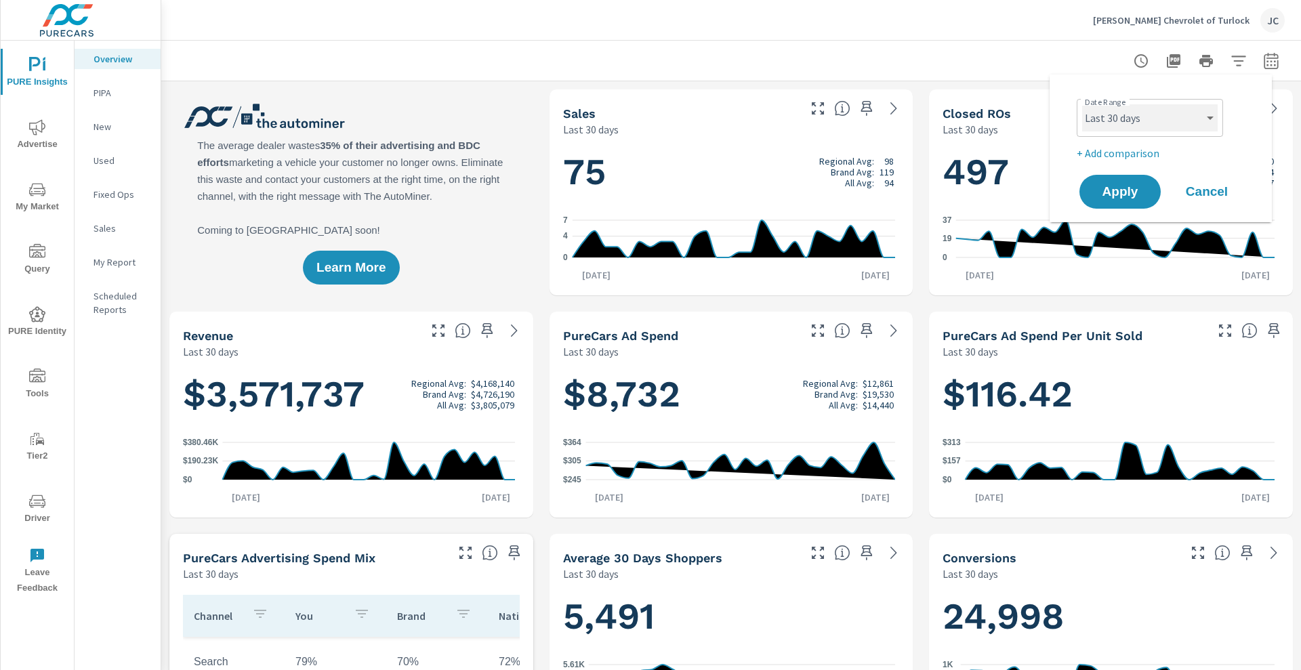
click at [1210, 114] on select "Custom [DATE] Last week Last 7 days Last 14 days Last 30 days Last 45 days Last…" at bounding box center [1150, 117] width 136 height 27
click at [1082, 104] on select "Custom [DATE] Last week Last 7 days Last 14 days Last 30 days Last 45 days Last…" at bounding box center [1150, 117] width 136 height 27
select select "Last month"
click at [1126, 159] on p "+ Add comparison" at bounding box center [1164, 153] width 174 height 16
select select "Previous period"
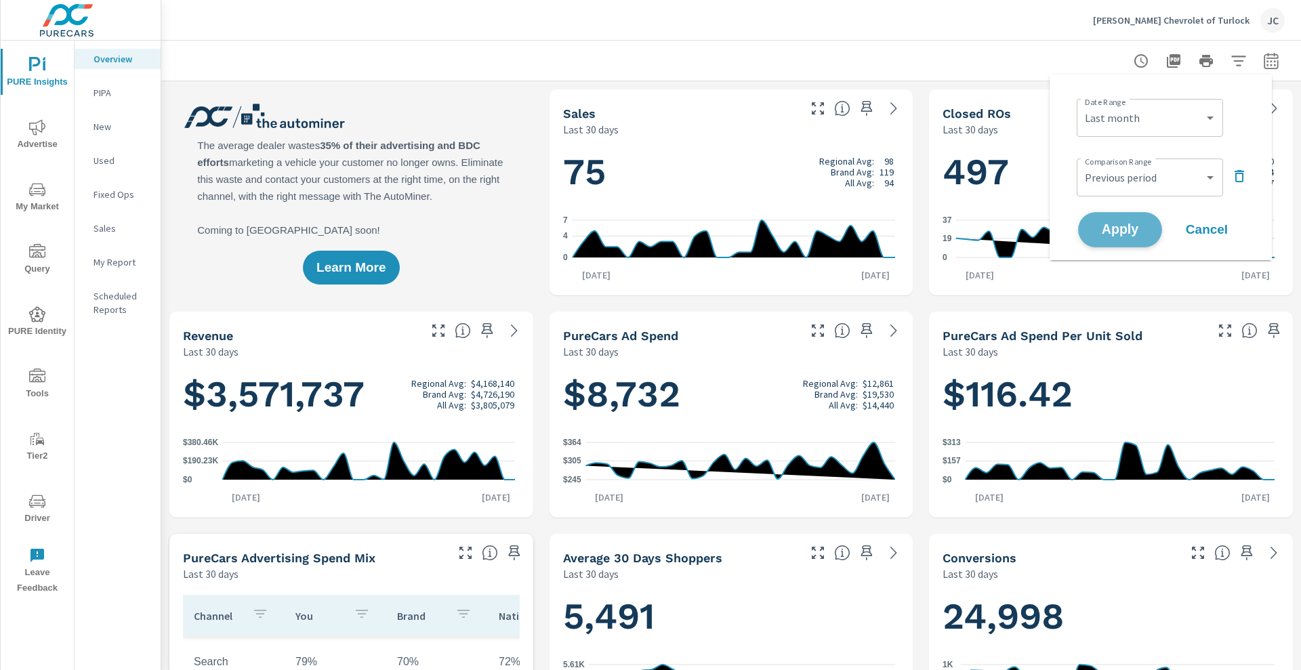
click at [1122, 218] on button "Apply" at bounding box center [1120, 229] width 84 height 35
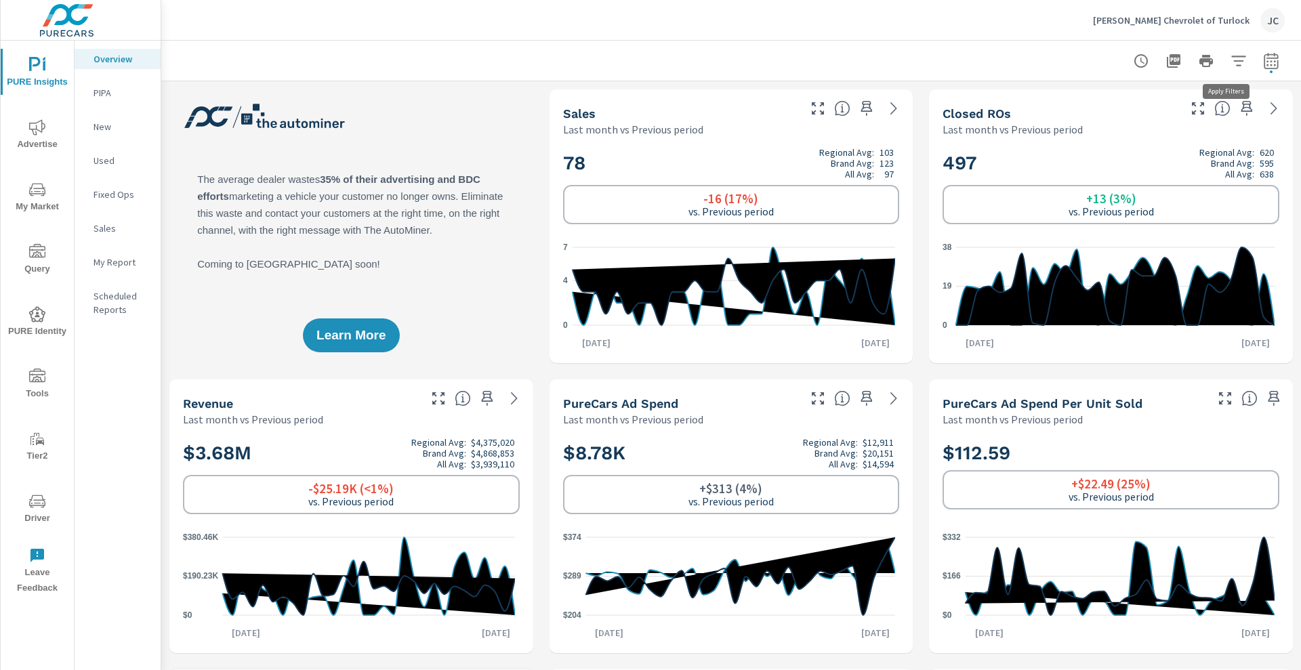
click at [1231, 61] on icon "button" at bounding box center [1239, 61] width 16 height 16
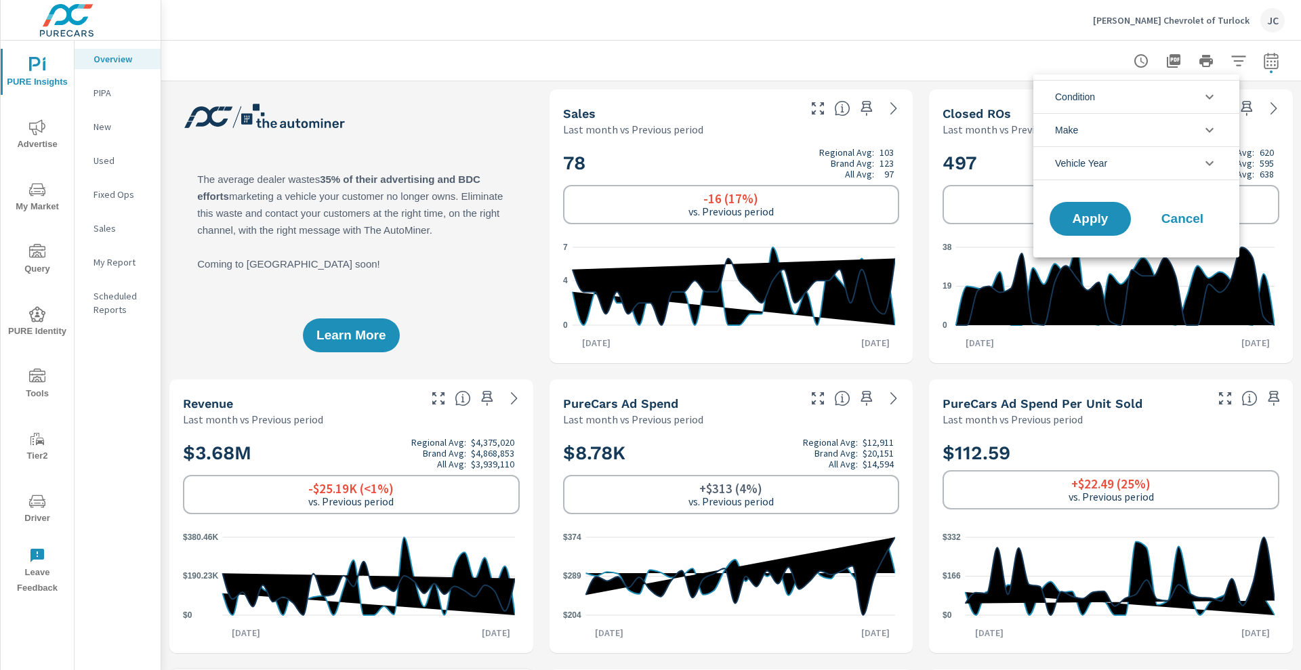
click at [1216, 91] on icon "filter options" at bounding box center [1210, 97] width 16 height 16
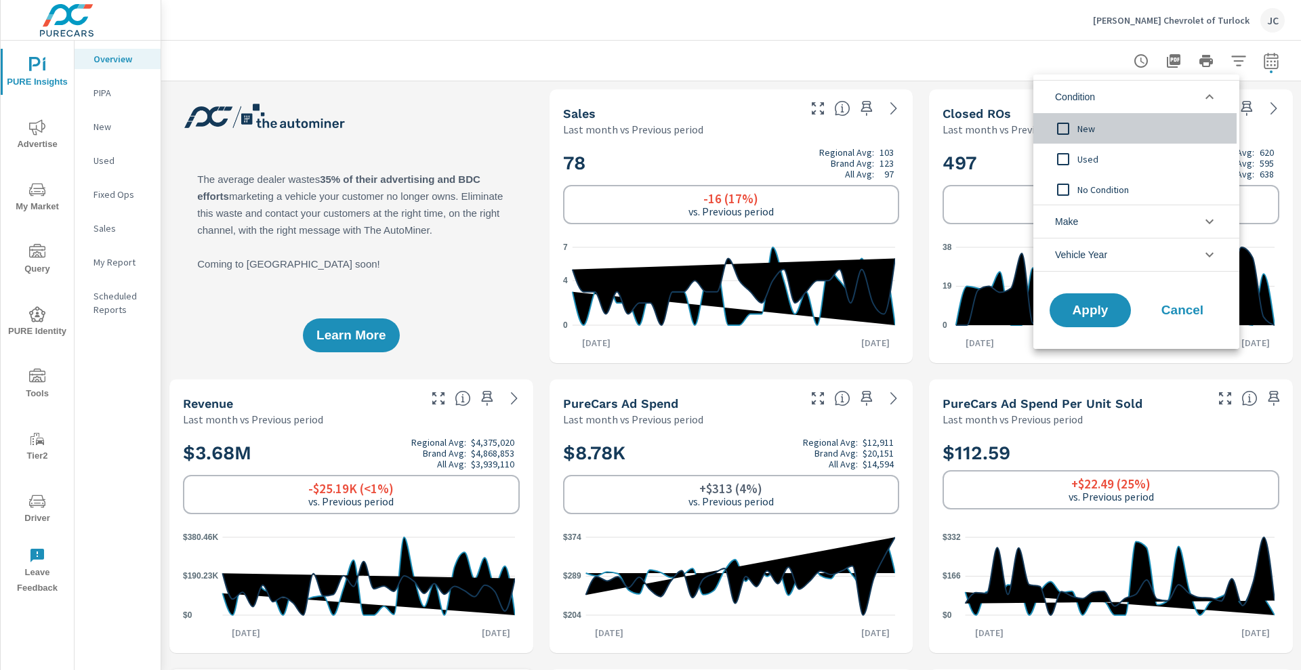
click at [1056, 129] on input "filter options" at bounding box center [1063, 129] width 28 height 28
click at [1072, 305] on span "Apply" at bounding box center [1091, 310] width 56 height 13
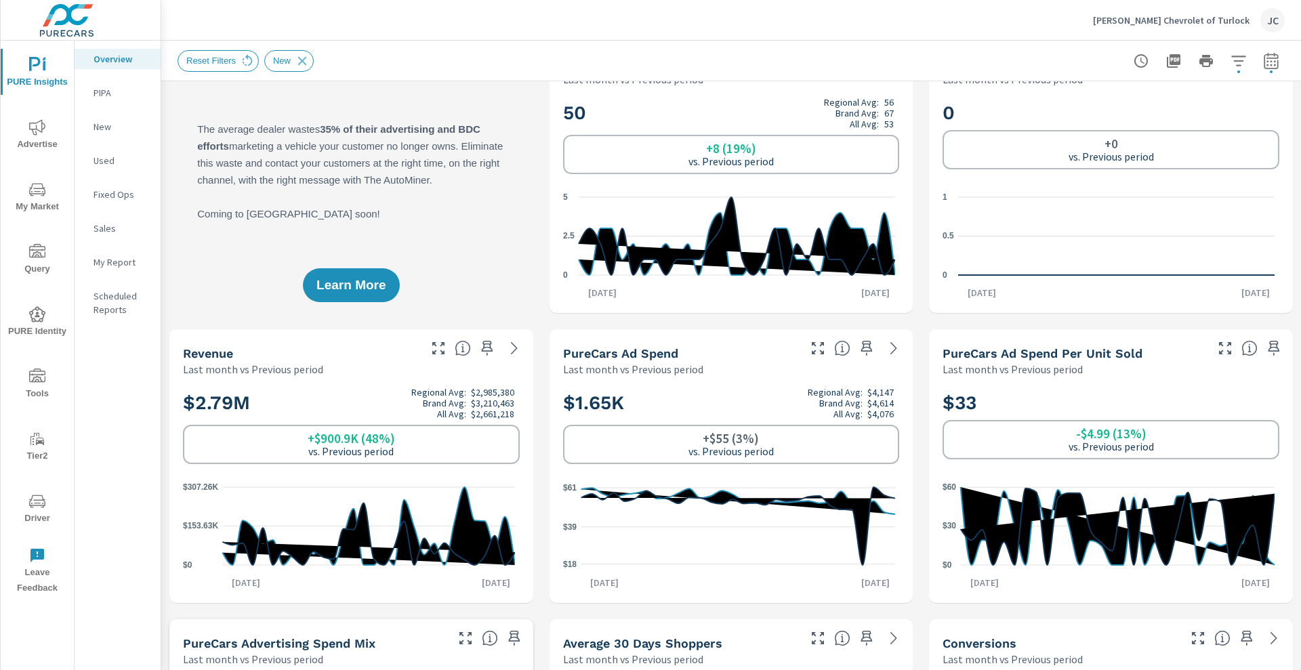
scroll to position [27, 0]
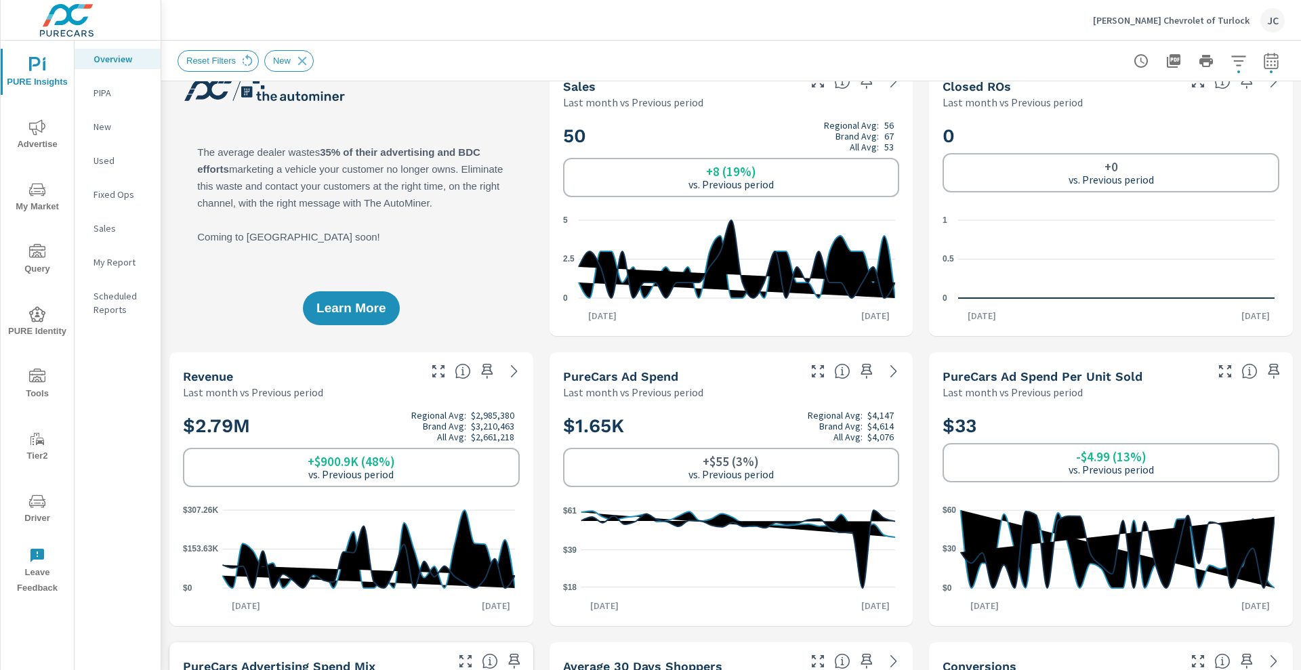
click at [1208, 136] on h2 "0" at bounding box center [1111, 136] width 337 height 24
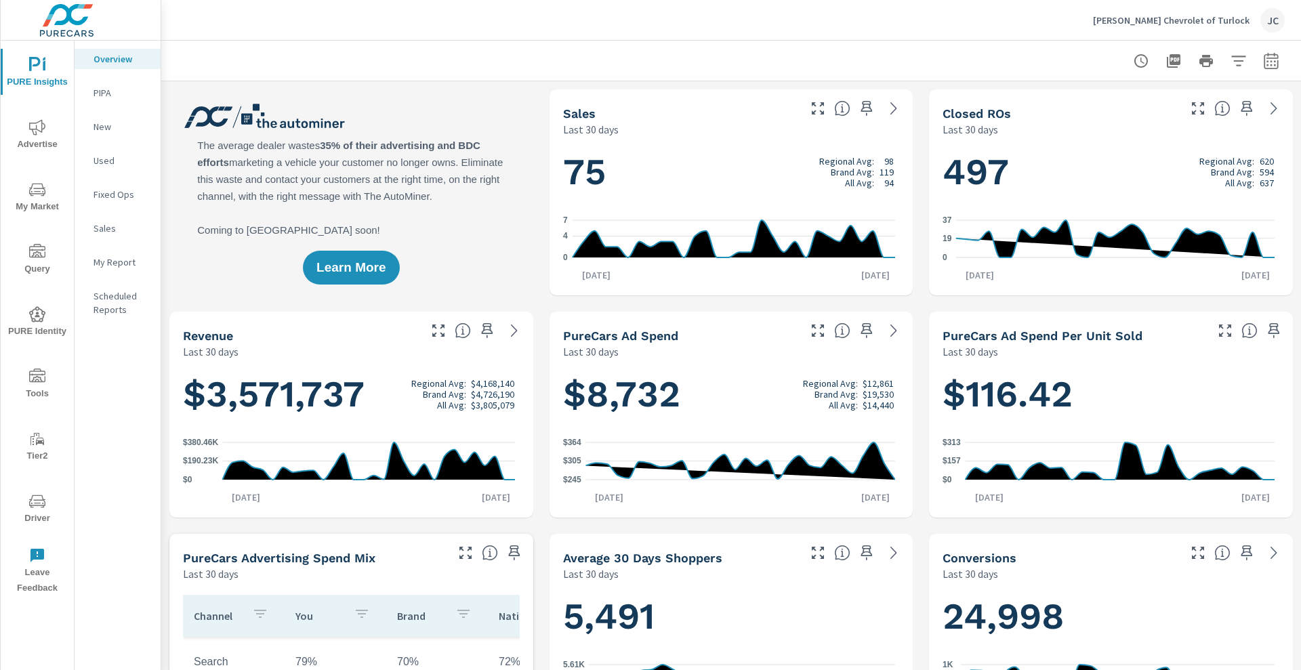
click at [37, 120] on icon "nav menu" at bounding box center [37, 127] width 16 height 16
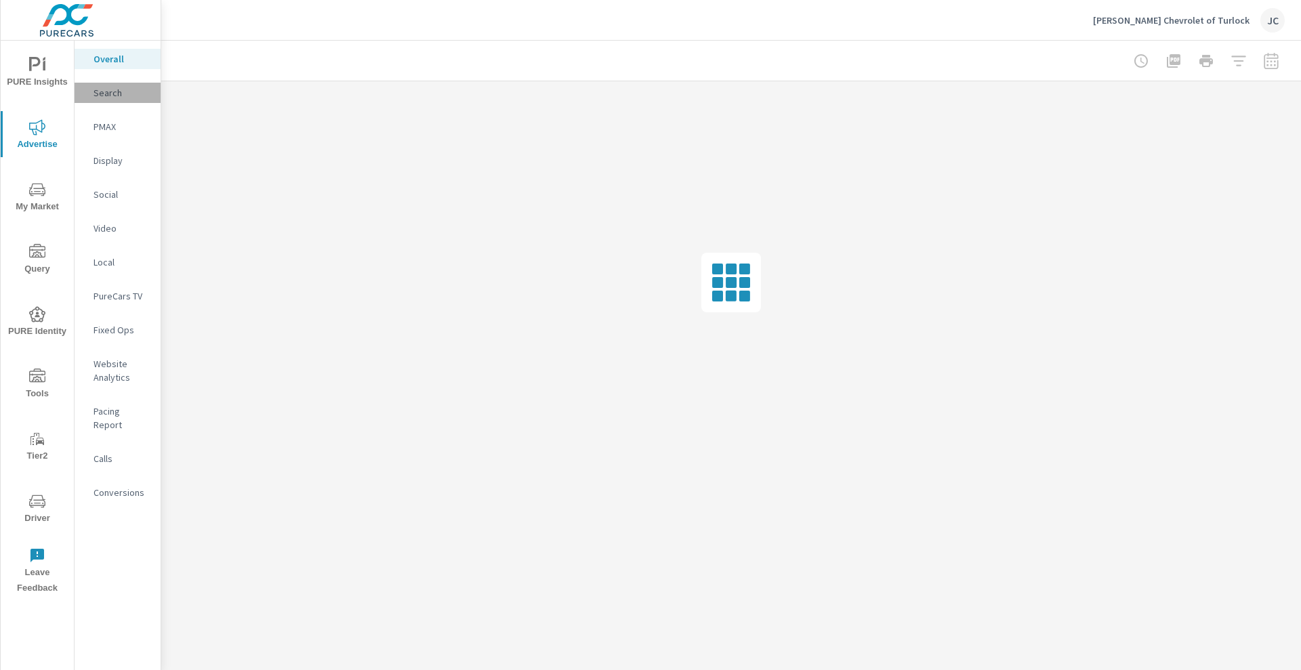
click at [112, 89] on p "Search" at bounding box center [122, 93] width 56 height 14
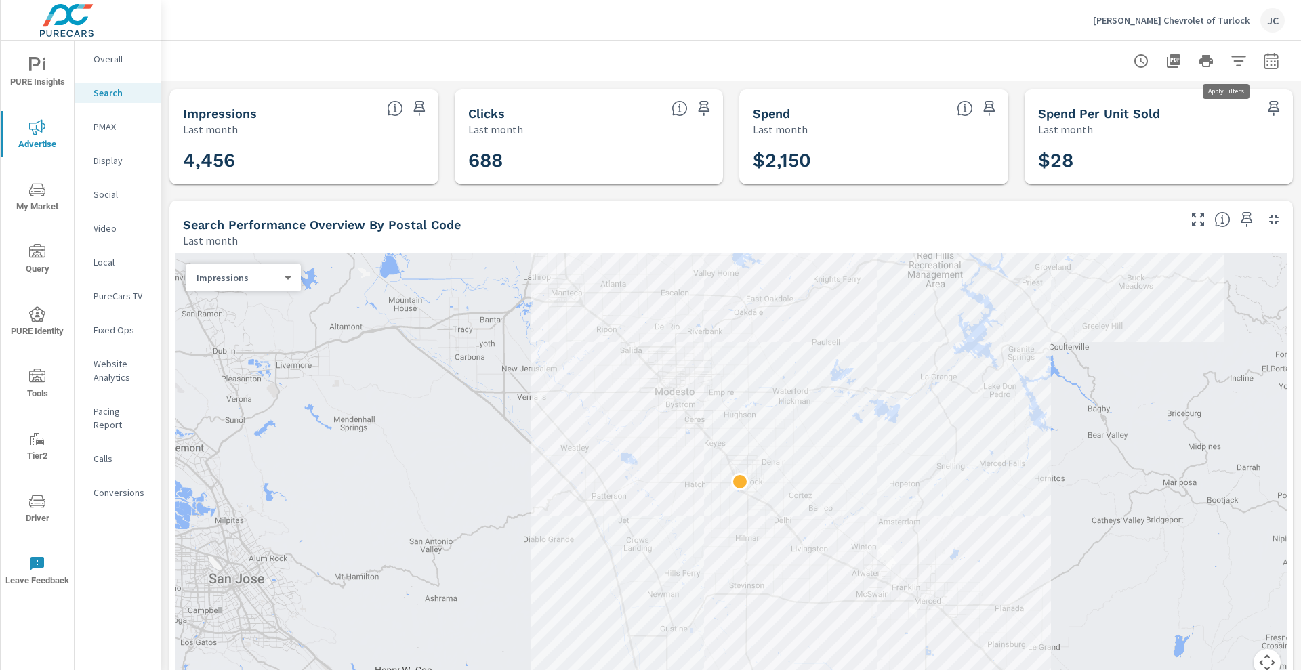
click at [1231, 64] on icon "button" at bounding box center [1238, 61] width 14 height 10
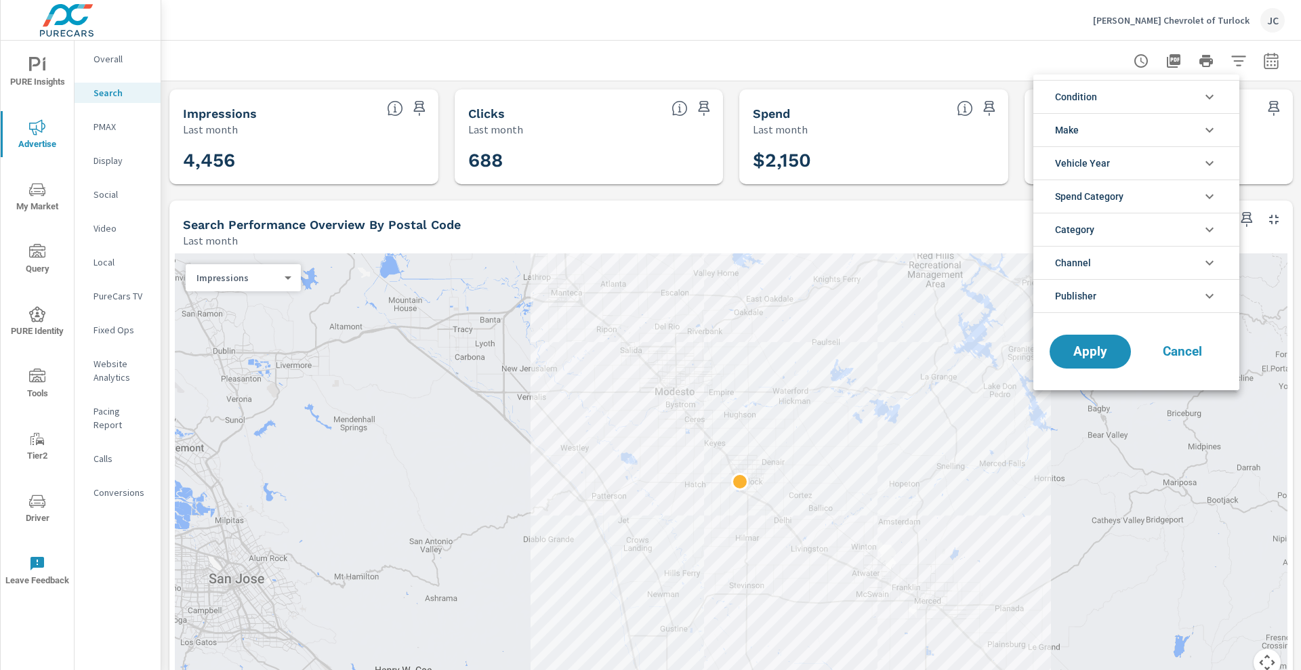
click at [1193, 93] on li "Condition" at bounding box center [1137, 96] width 206 height 33
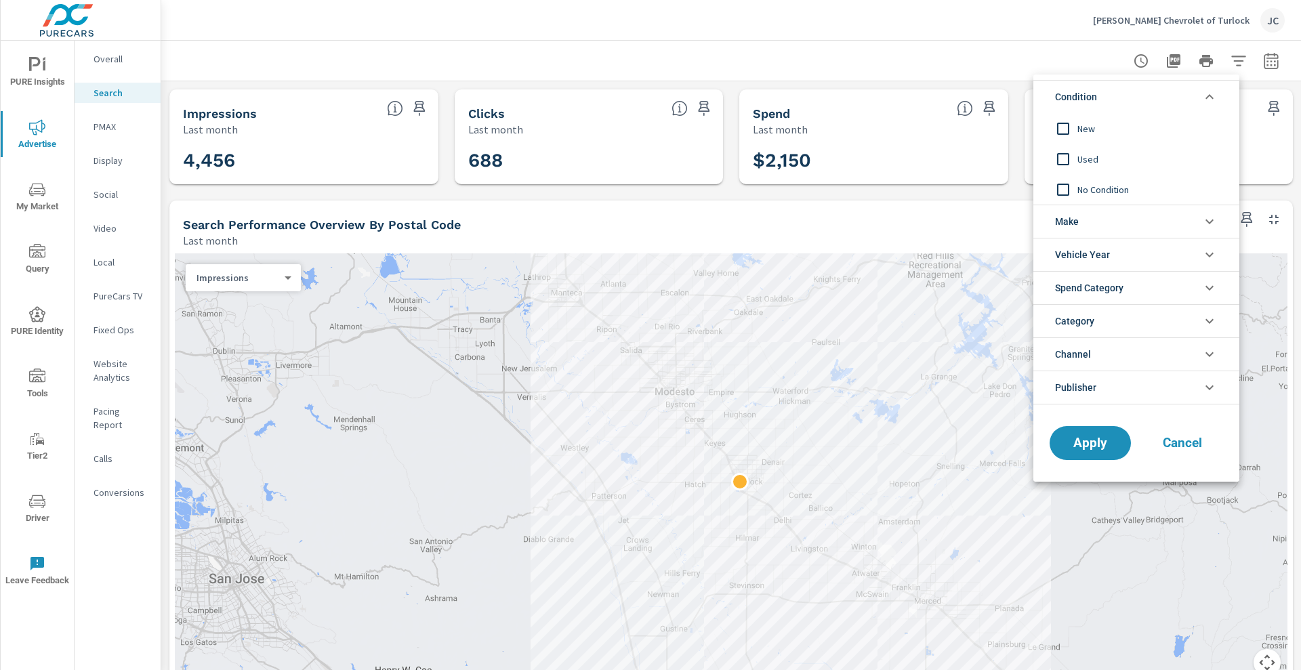
click at [687, 58] on div at bounding box center [650, 335] width 1301 height 670
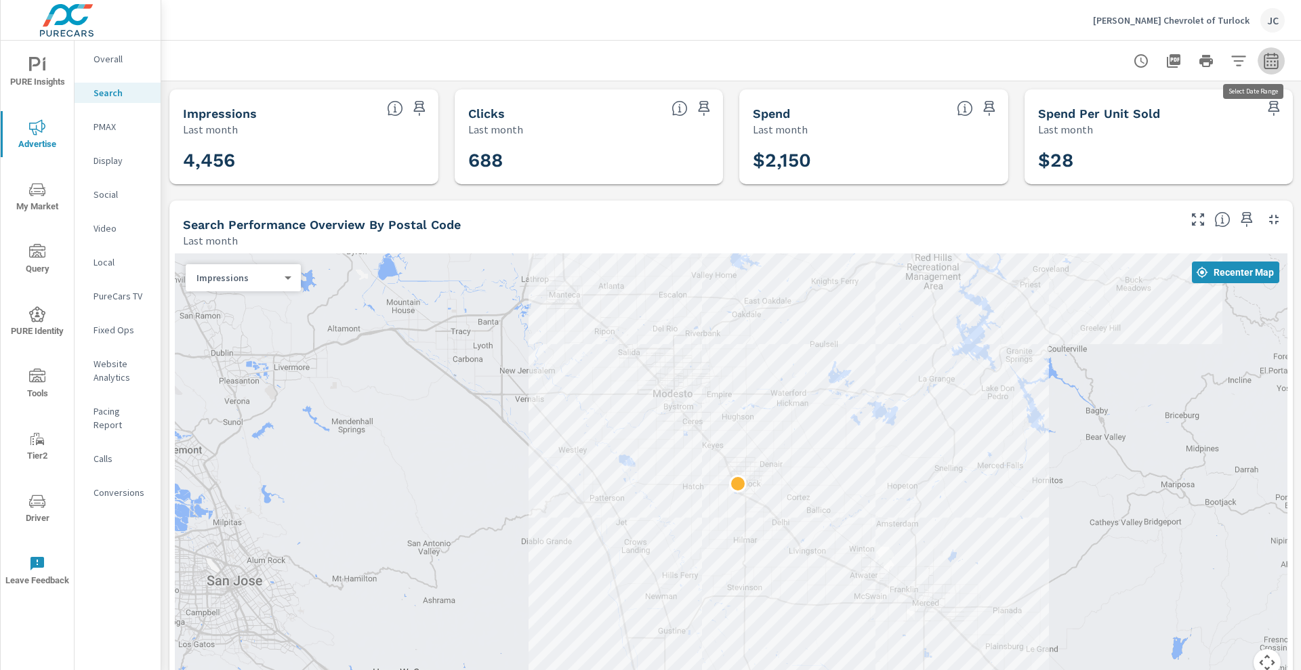
click at [1267, 61] on icon "button" at bounding box center [1271, 62] width 9 height 5
select select "Last month"
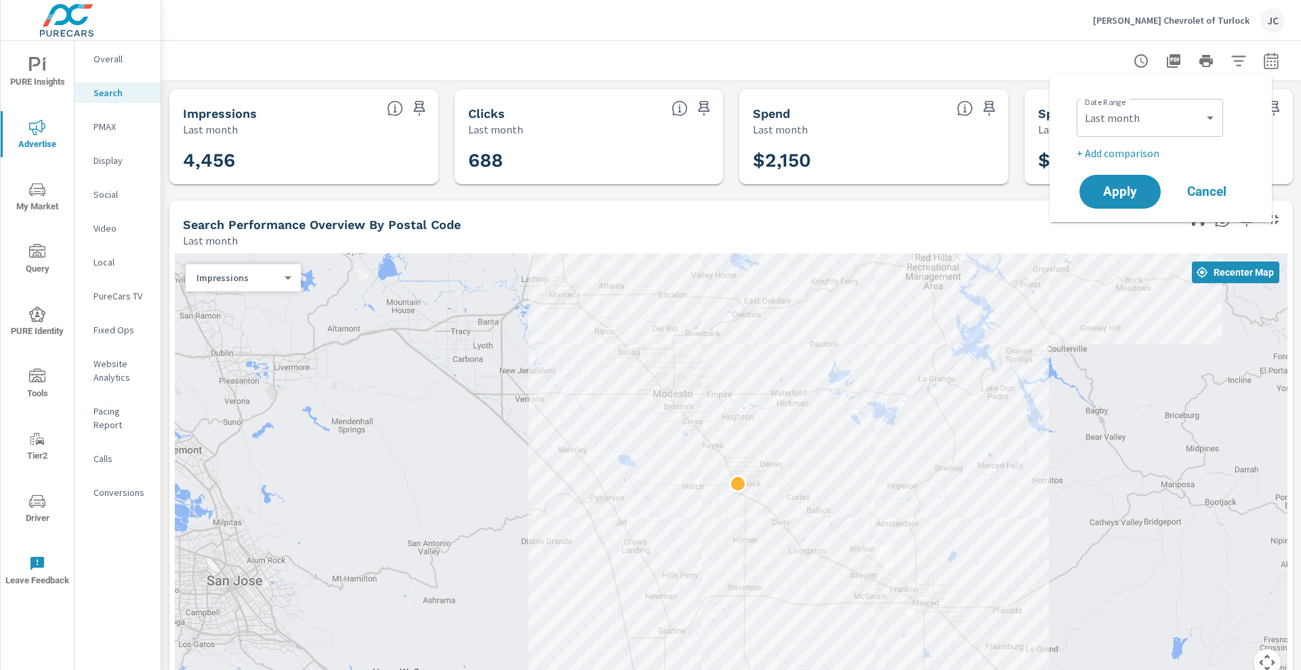
click at [1121, 155] on p "+ Add comparison" at bounding box center [1164, 153] width 174 height 16
select select "Previous period"
click at [1116, 232] on span "Apply" at bounding box center [1121, 230] width 56 height 13
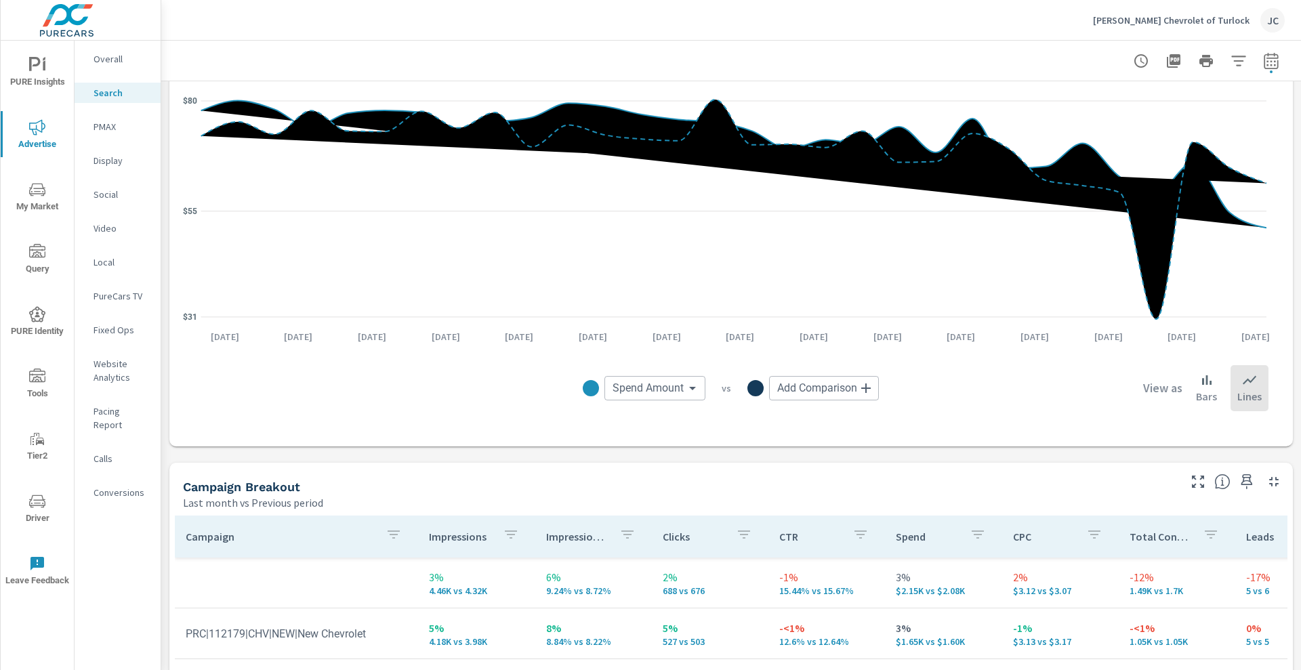
scroll to position [1101, 0]
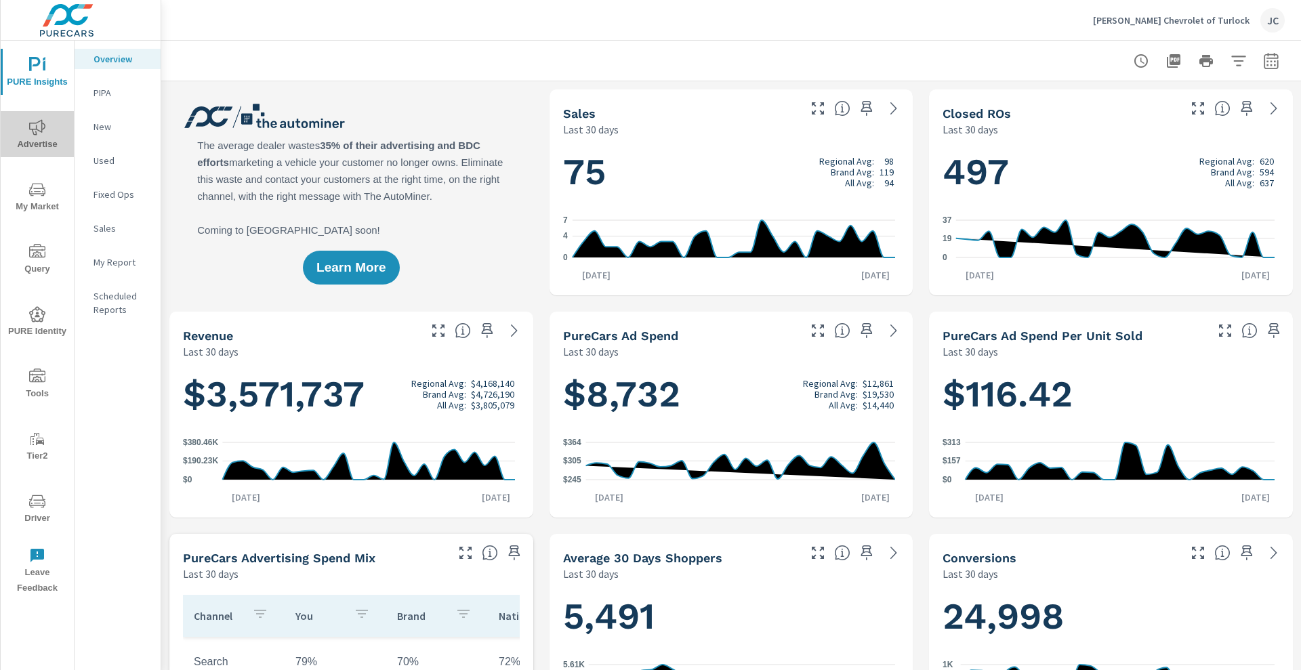
click at [37, 137] on span "Advertise" at bounding box center [37, 135] width 65 height 33
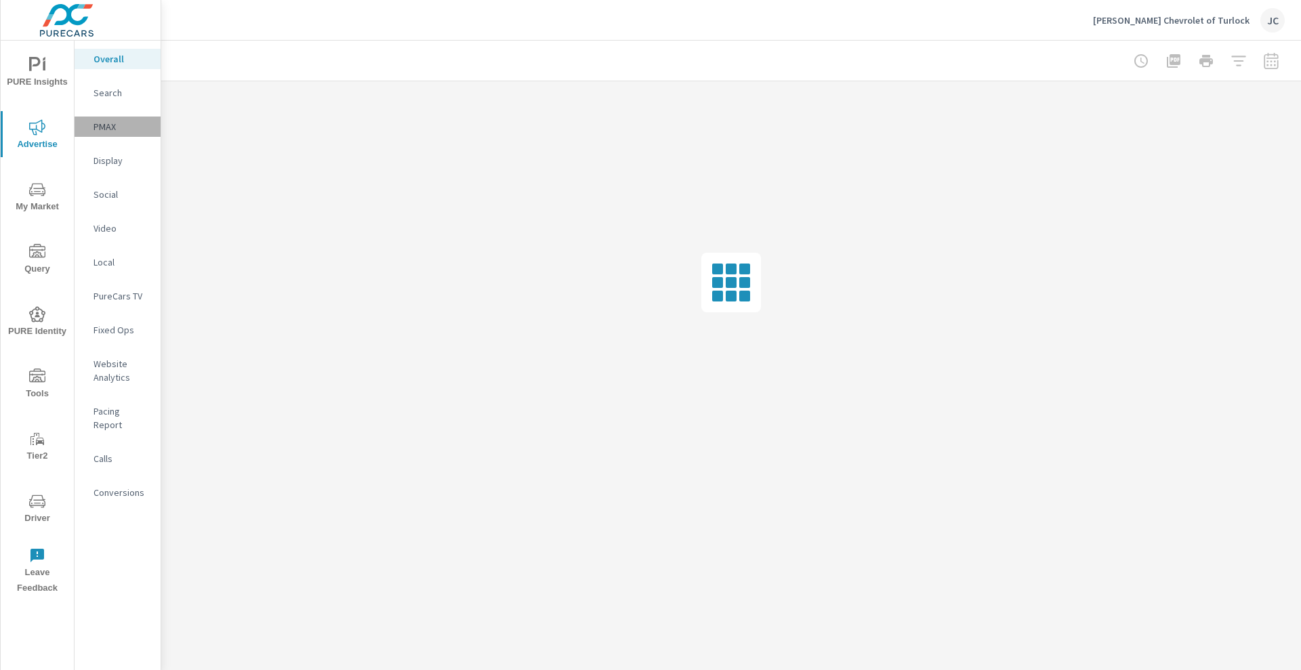
click at [109, 120] on p "PMAX" at bounding box center [122, 127] width 56 height 14
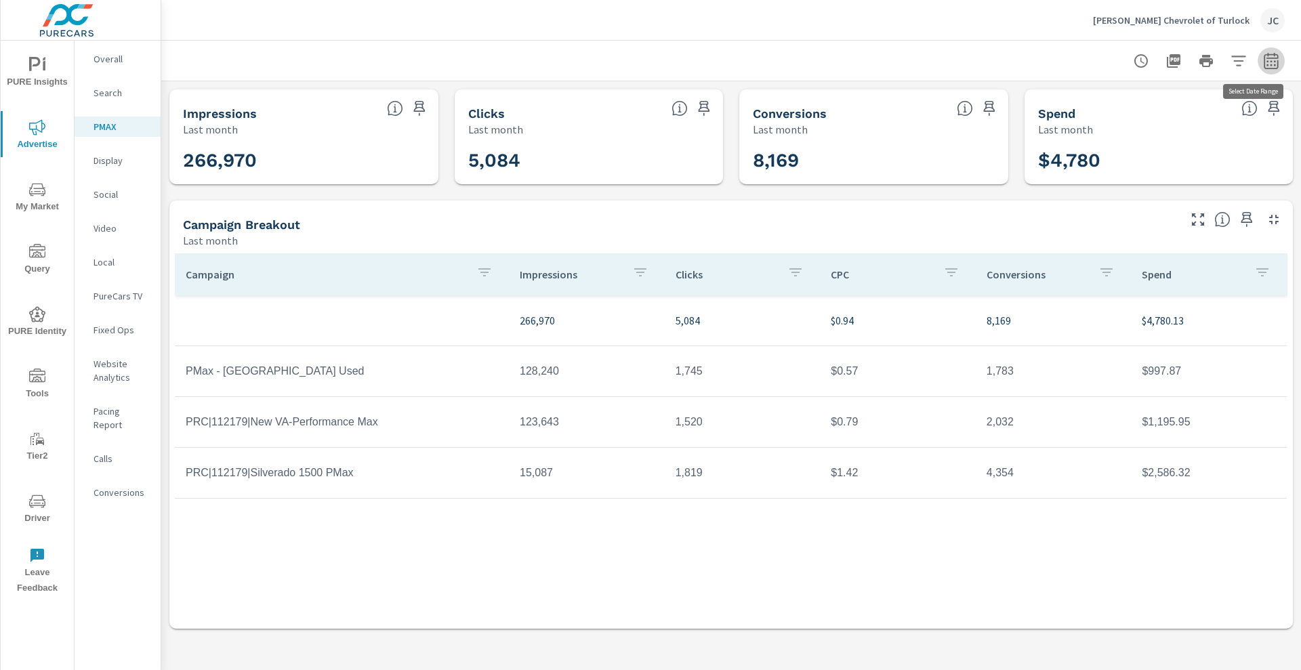
click at [1273, 59] on icon "button" at bounding box center [1271, 61] width 16 height 16
select select "Last month"
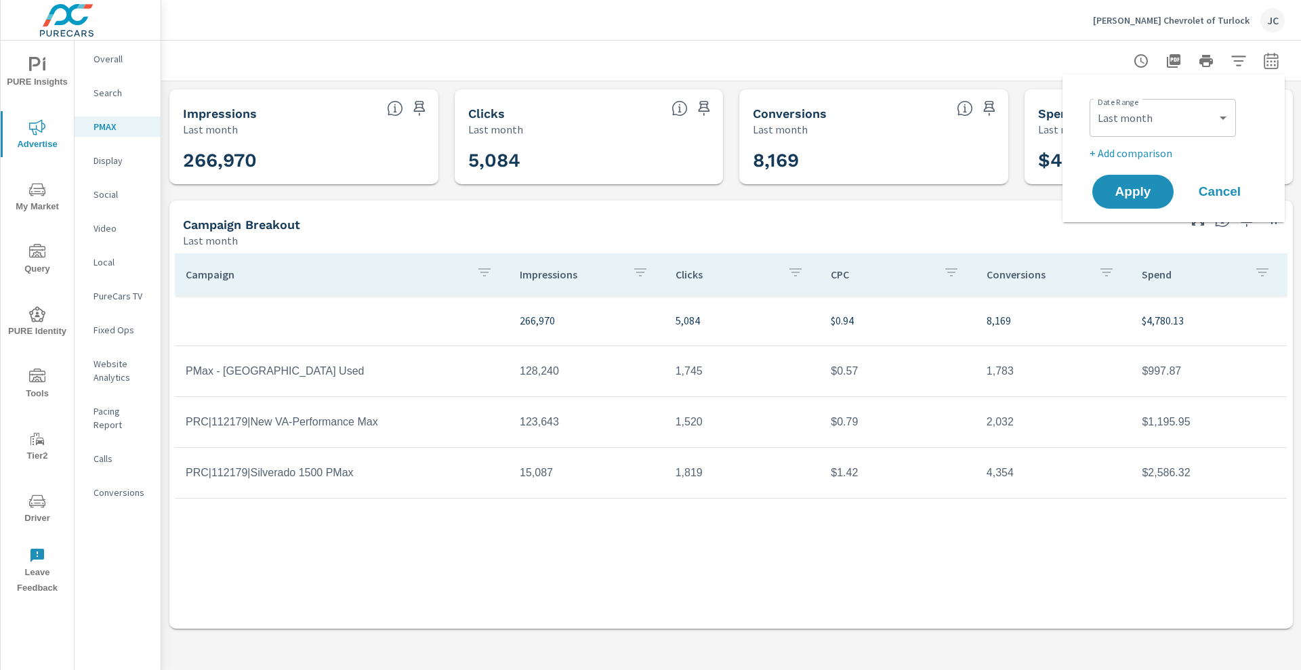
click at [1149, 146] on p "+ Add comparison" at bounding box center [1177, 153] width 174 height 16
select select "Previous period"
click at [1143, 217] on button "Apply" at bounding box center [1133, 229] width 84 height 35
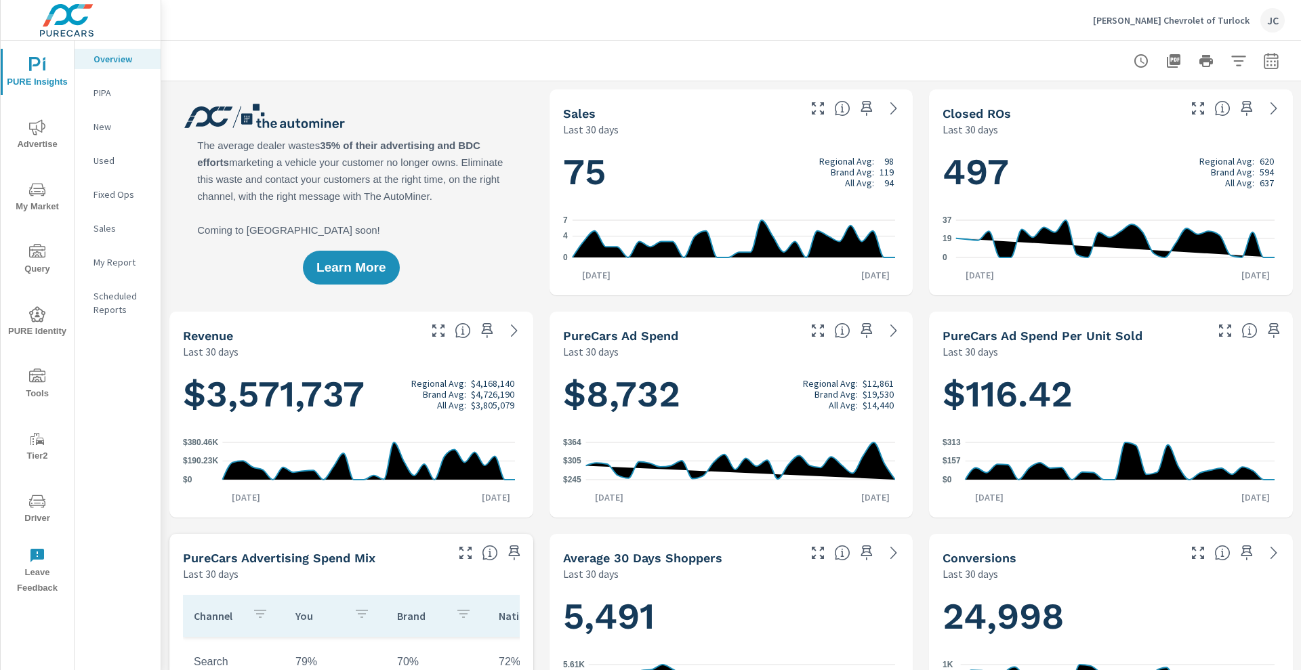
click at [35, 518] on span "Driver" at bounding box center [37, 509] width 65 height 33
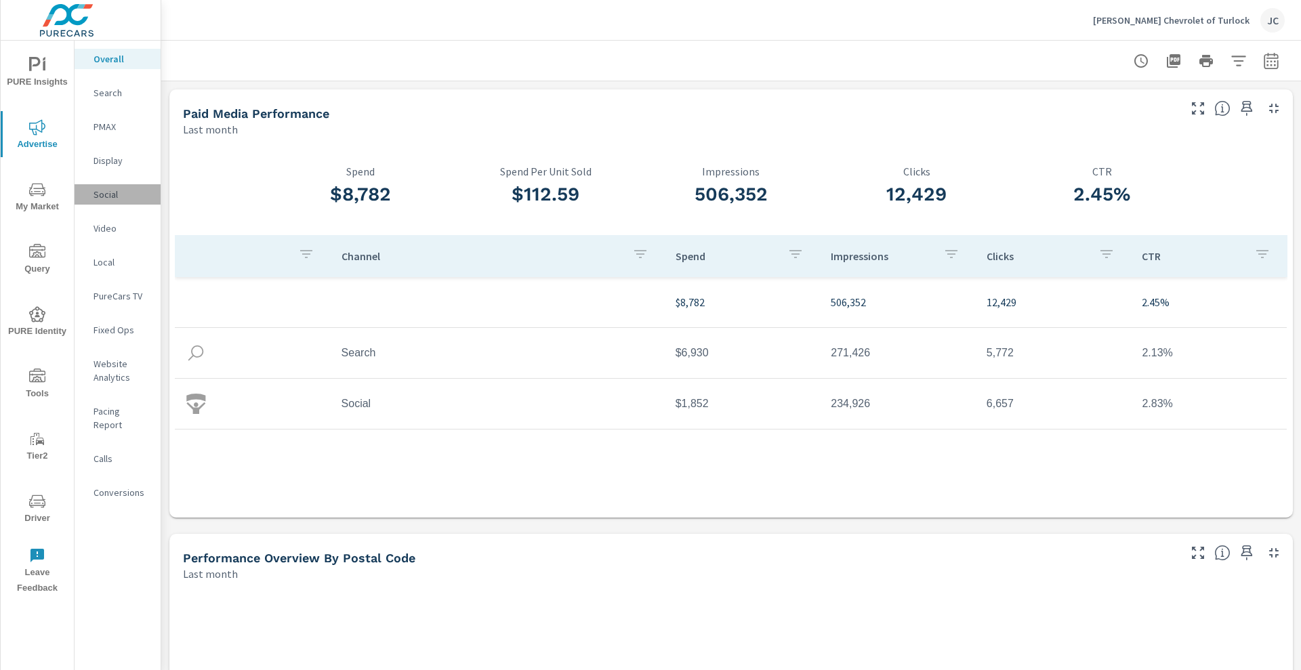
click at [108, 194] on p "Social" at bounding box center [122, 195] width 56 height 14
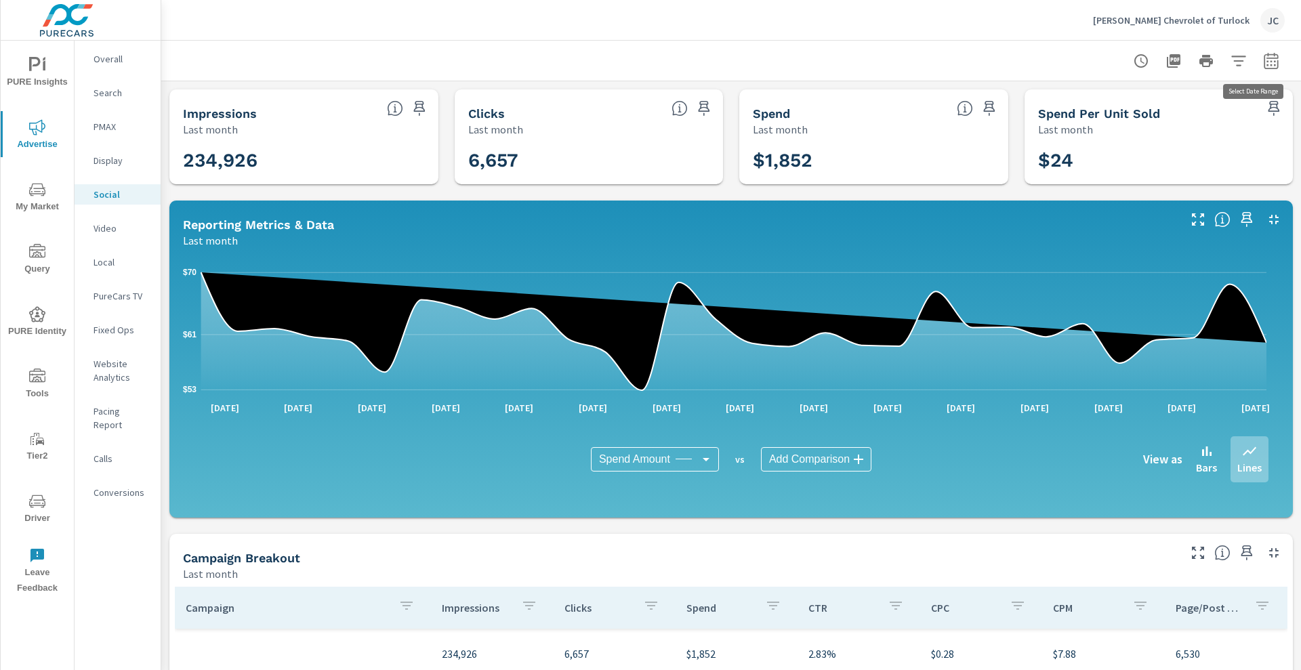
click at [1267, 56] on button "button" at bounding box center [1271, 60] width 27 height 27
select select "Last month"
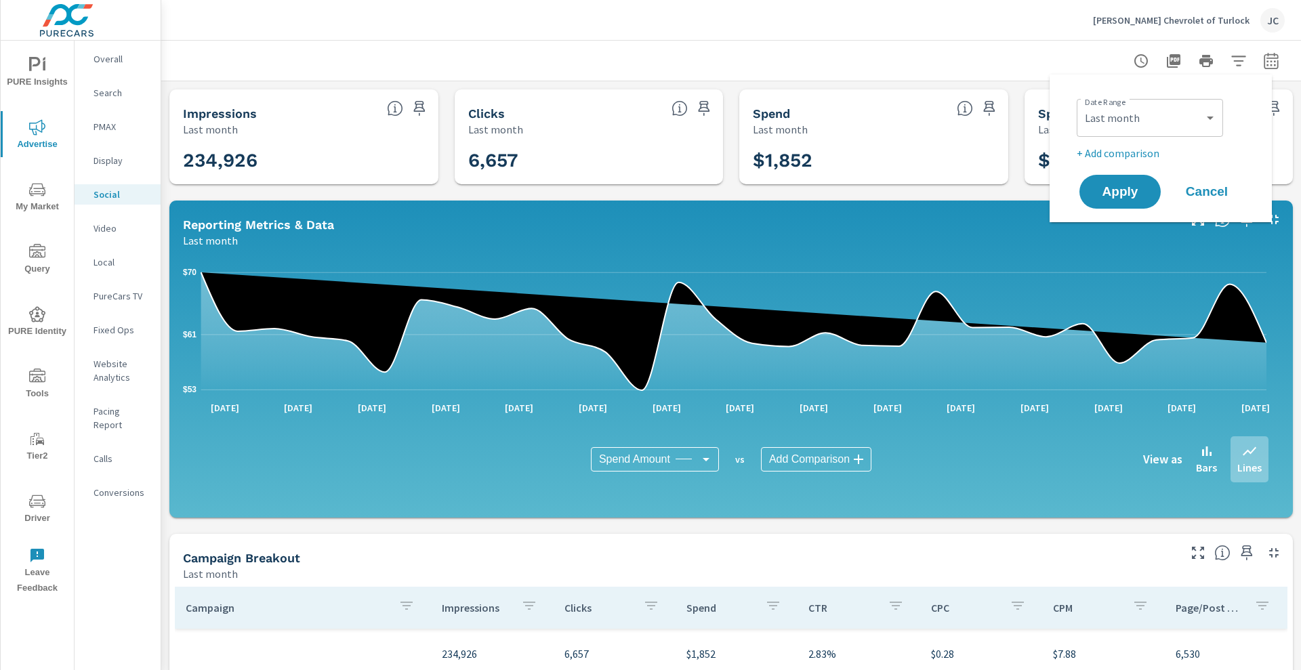
click at [1102, 152] on p "+ Add comparison" at bounding box center [1164, 153] width 174 height 16
select select "Previous period"
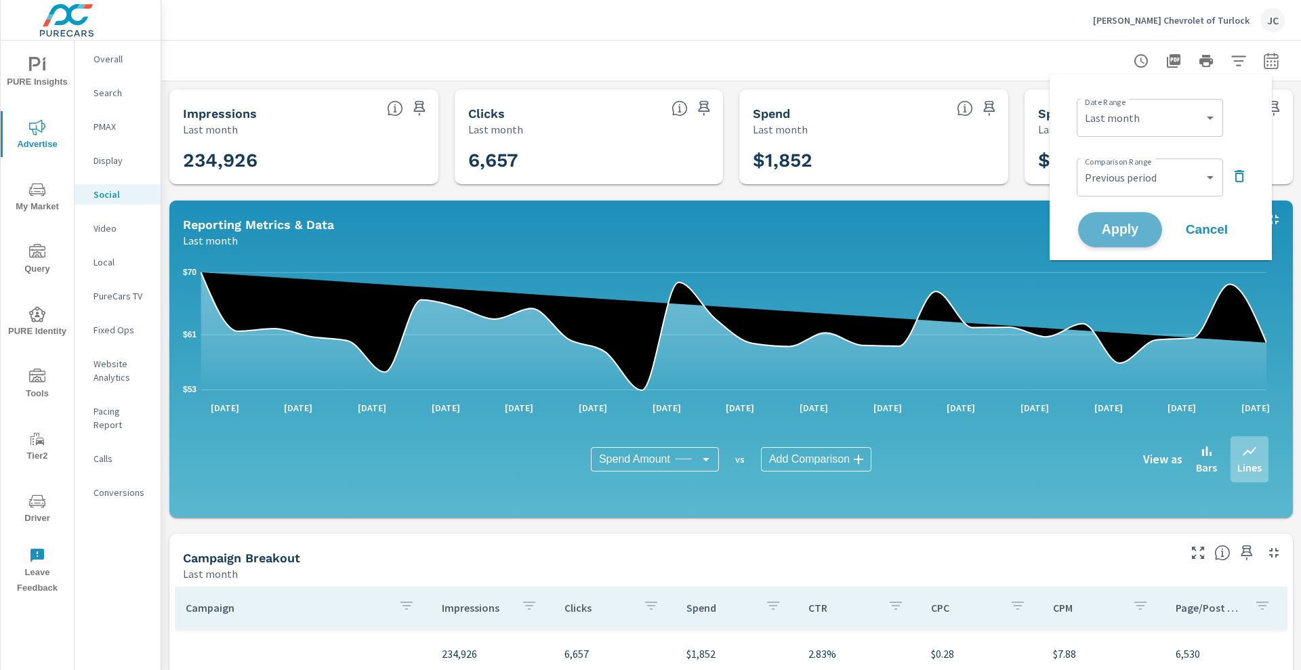
click at [1114, 231] on span "Apply" at bounding box center [1121, 230] width 56 height 13
